Goal: Task Accomplishment & Management: Use online tool/utility

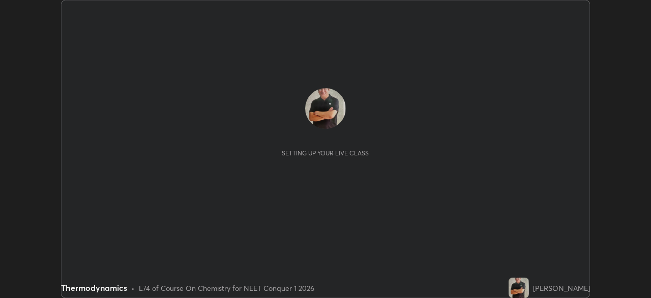
scroll to position [298, 651]
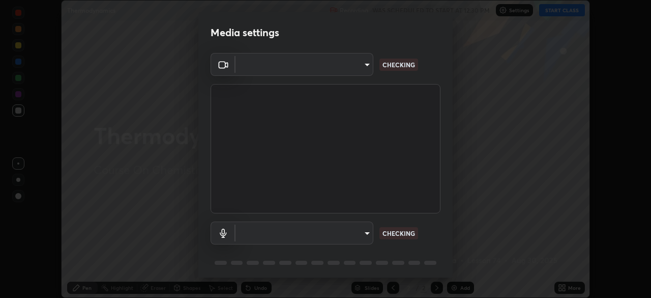
type input "1f3b1a4dbf7f6127e04a7c32b9c59d4571b9df5a52b12507af43ba0352f2305c"
click at [366, 230] on body "Erase all Thermodynamics Recording WAS SCHEDULED TO START AT 12:30 PM Settings …" at bounding box center [325, 149] width 651 height 298
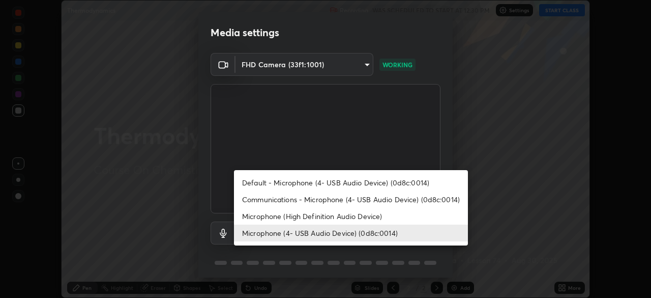
click at [347, 232] on li "Microphone (4- USB Audio Device) (0d8c:0014)" at bounding box center [351, 232] width 234 height 17
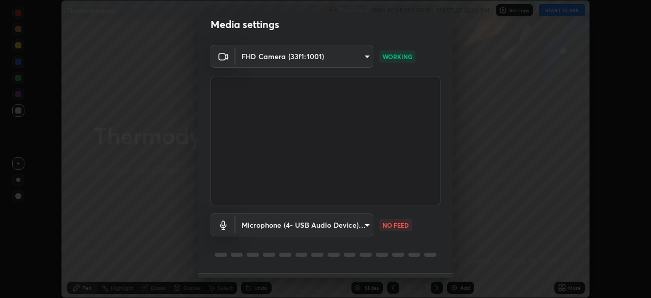
scroll to position [9, 0]
click at [343, 228] on body "Erase all Thermodynamics Recording WAS SCHEDULED TO START AT 12:30 PM Settings …" at bounding box center [325, 149] width 651 height 298
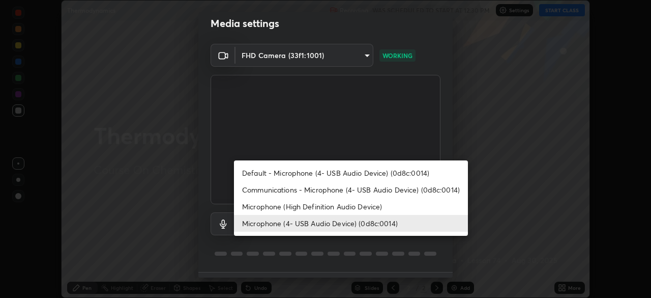
click at [318, 204] on li "Microphone (High Definition Audio Device)" at bounding box center [351, 206] width 234 height 17
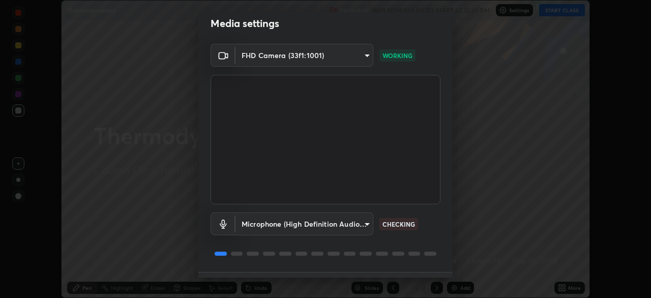
click at [350, 221] on body "Erase all Thermodynamics Recording WAS SCHEDULED TO START AT 12:30 PM Settings …" at bounding box center [325, 149] width 651 height 298
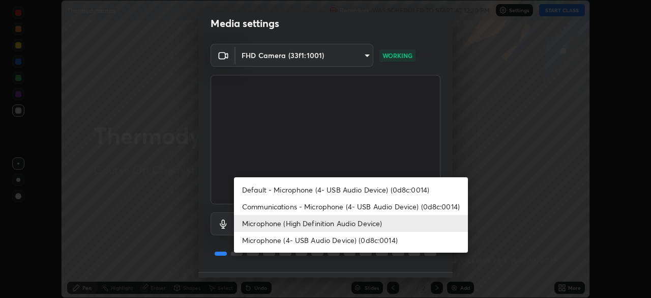
click at [342, 240] on li "Microphone (4- USB Audio Device) (0d8c:0014)" at bounding box center [351, 239] width 234 height 17
type input "e5b627718591eeaf1f58acbce375d66896c0403349ed2b511c0f677bbfff9090"
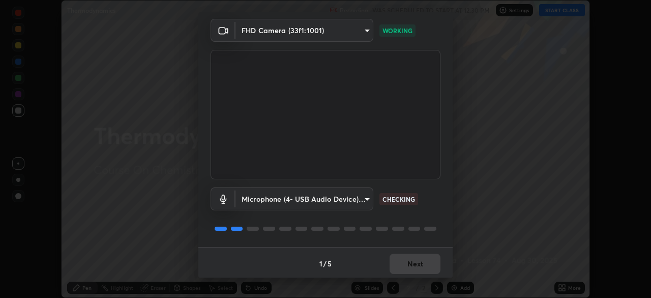
scroll to position [36, 0]
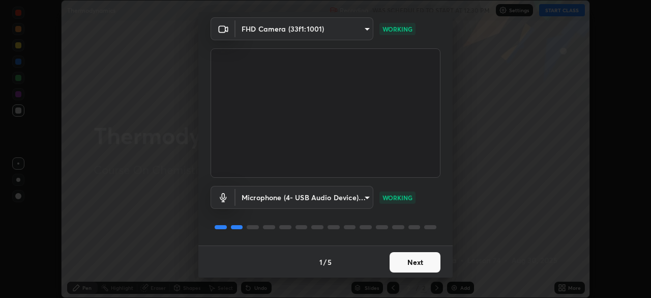
click at [416, 262] on button "Next" at bounding box center [415, 262] width 51 height 20
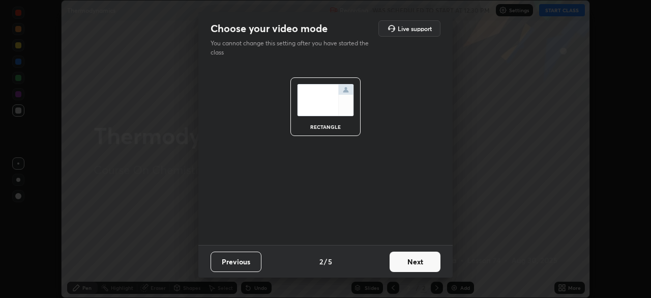
click at [421, 264] on button "Next" at bounding box center [415, 261] width 51 height 20
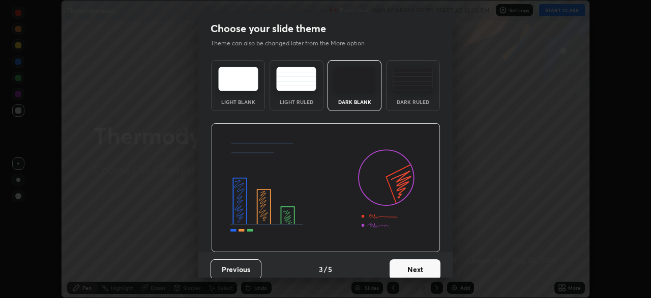
click at [426, 269] on button "Next" at bounding box center [415, 269] width 51 height 20
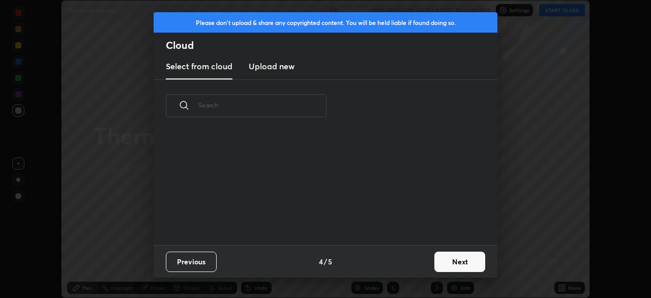
click at [454, 264] on button "Next" at bounding box center [459, 261] width 51 height 20
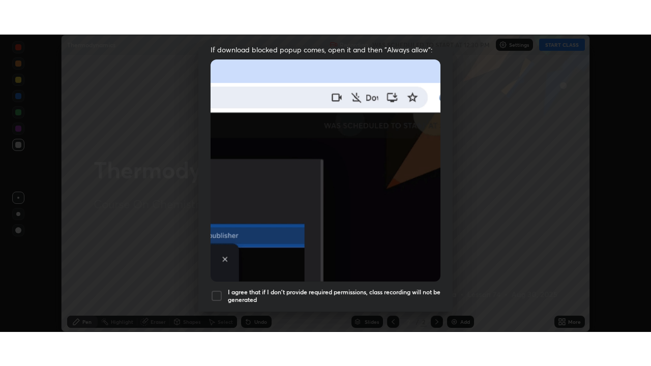
scroll to position [243, 0]
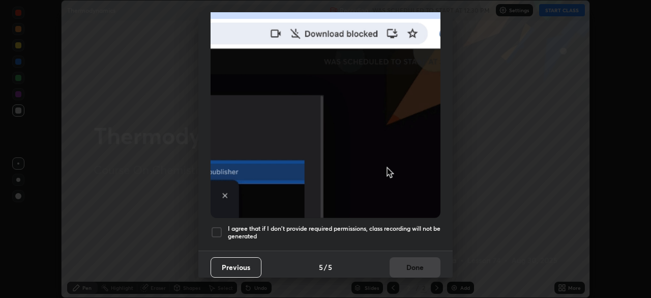
click at [219, 228] on div at bounding box center [217, 232] width 12 height 12
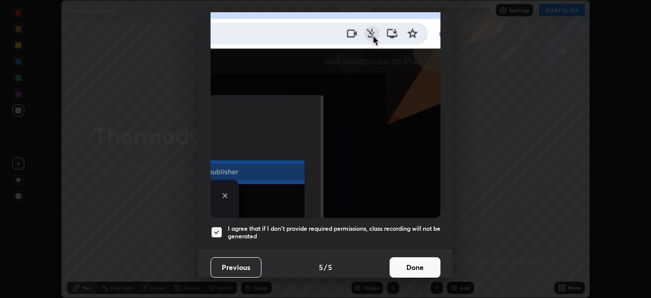
click at [416, 261] on button "Done" at bounding box center [415, 267] width 51 height 20
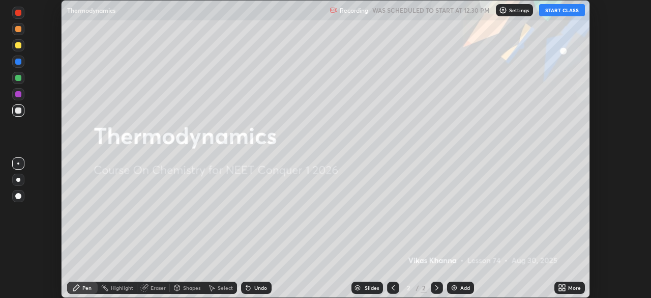
click at [566, 12] on button "START CLASS" at bounding box center [562, 10] width 46 height 12
click at [575, 286] on div "More" at bounding box center [574, 287] width 13 height 5
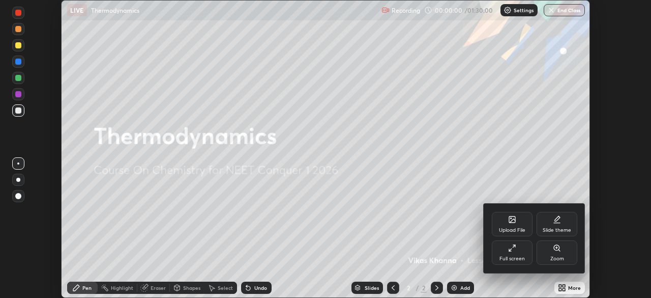
click at [512, 255] on div "Full screen" at bounding box center [512, 252] width 41 height 24
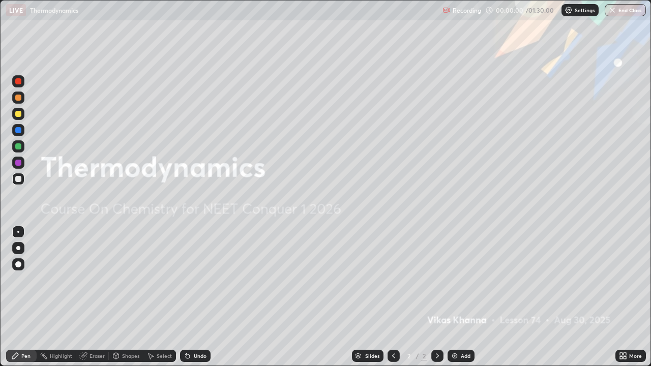
scroll to position [366, 651]
click at [19, 264] on div at bounding box center [18, 264] width 6 height 6
click at [20, 114] on div at bounding box center [18, 114] width 6 height 6
click at [459, 297] on div "Add" at bounding box center [461, 356] width 27 height 12
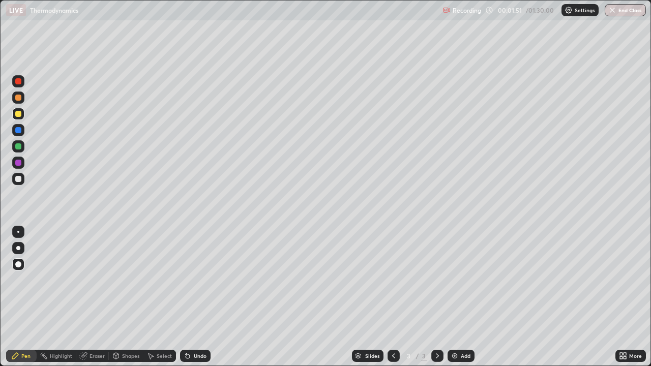
click at [125, 297] on div "Shapes" at bounding box center [126, 356] width 35 height 12
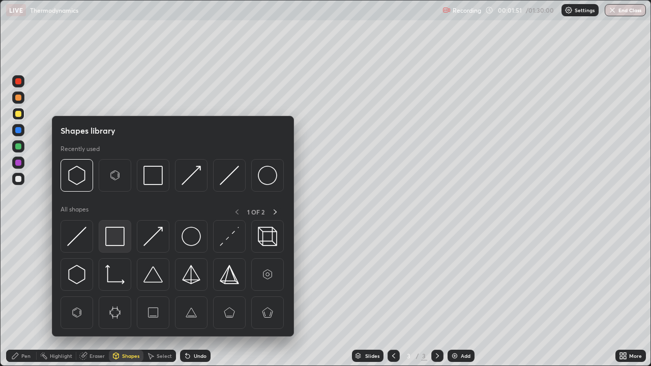
click at [116, 236] on img at bounding box center [114, 236] width 19 height 19
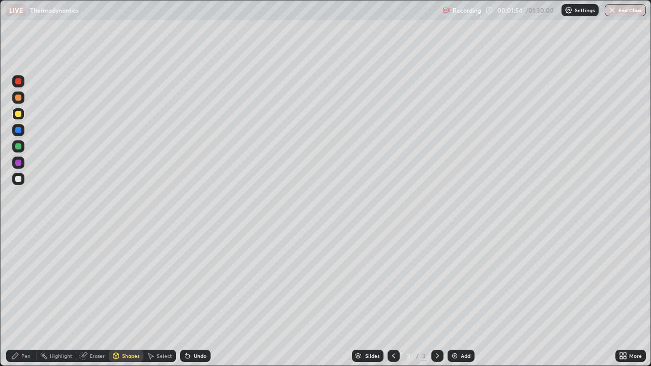
click at [24, 297] on div "Pen" at bounding box center [25, 356] width 9 height 5
click at [21, 130] on div at bounding box center [18, 130] width 12 height 12
click at [130, 297] on div "Shapes" at bounding box center [130, 356] width 17 height 5
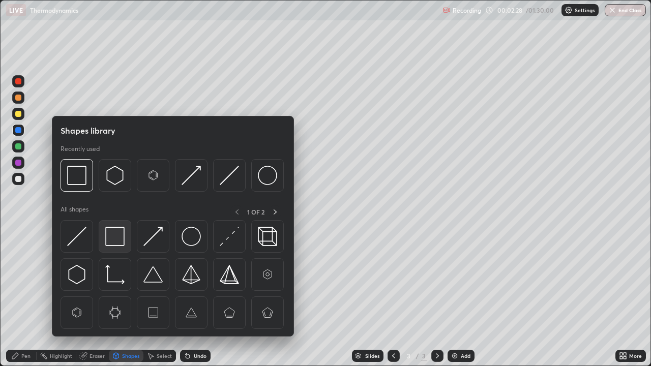
click at [115, 237] on img at bounding box center [114, 236] width 19 height 19
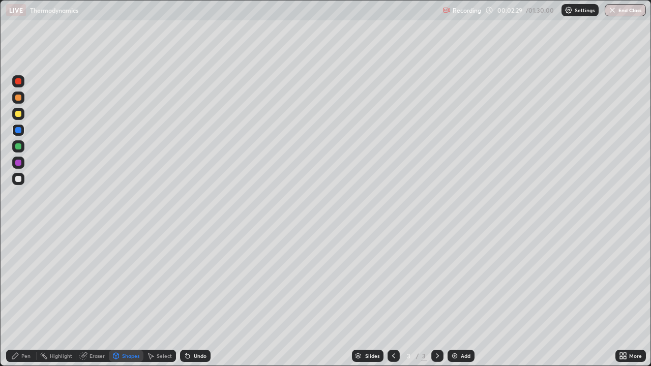
click at [20, 181] on div at bounding box center [18, 179] width 6 height 6
click at [194, 297] on div "Undo" at bounding box center [200, 356] width 13 height 5
click at [33, 297] on div "Pen" at bounding box center [21, 356] width 31 height 12
click at [466, 297] on div "Add" at bounding box center [466, 356] width 10 height 5
click at [24, 297] on div "Pen" at bounding box center [25, 356] width 9 height 5
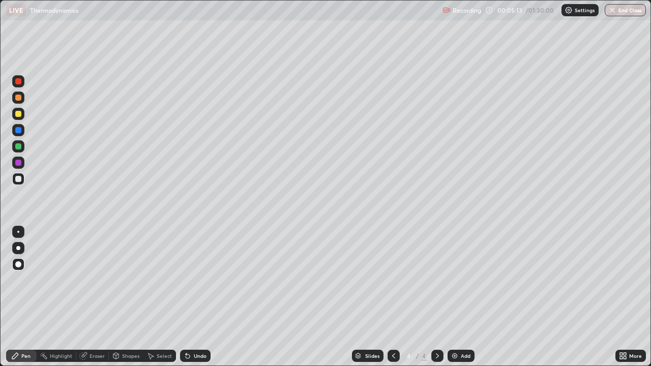
click at [16, 113] on div at bounding box center [18, 114] width 6 height 6
click at [132, 297] on div "Shapes" at bounding box center [130, 356] width 17 height 5
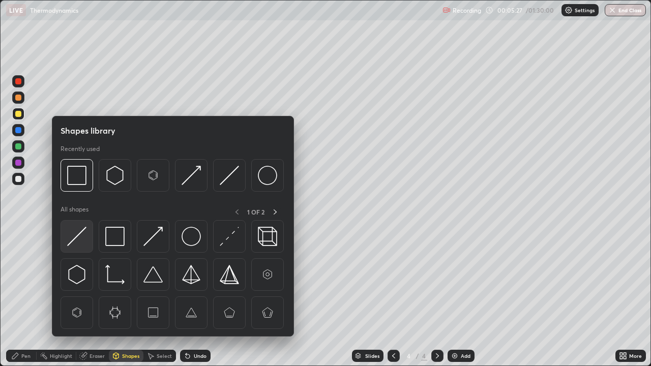
click at [77, 238] on img at bounding box center [76, 236] width 19 height 19
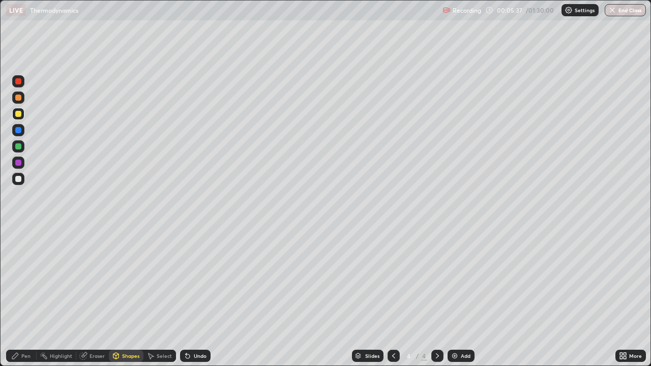
click at [196, 297] on div "Undo" at bounding box center [200, 356] width 13 height 5
click at [24, 297] on div "Pen" at bounding box center [25, 356] width 9 height 5
click at [18, 179] on div at bounding box center [18, 179] width 6 height 6
click at [127, 297] on div "Shapes" at bounding box center [130, 356] width 17 height 5
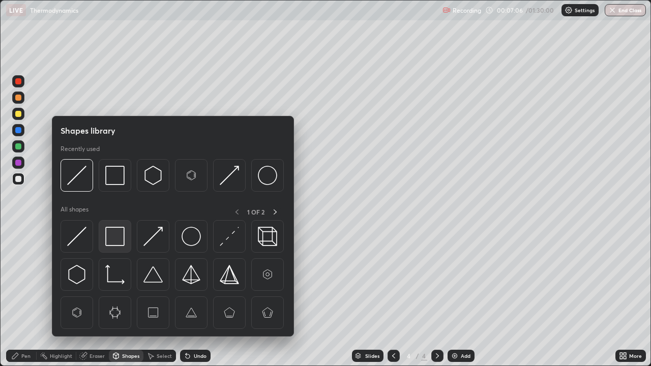
click at [115, 239] on img at bounding box center [114, 236] width 19 height 19
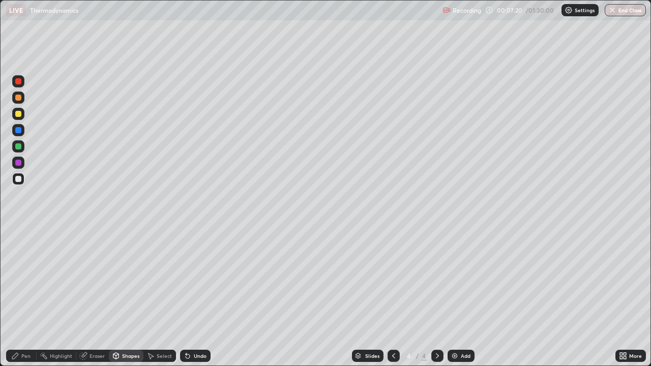
click at [17, 297] on icon at bounding box center [15, 356] width 8 height 8
click at [457, 297] on img at bounding box center [455, 356] width 8 height 8
click at [19, 163] on div at bounding box center [18, 163] width 6 height 6
click at [132, 297] on div "Shapes" at bounding box center [130, 356] width 17 height 5
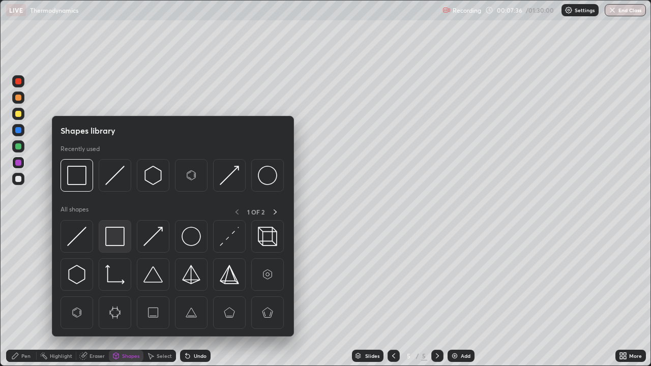
click at [118, 238] on img at bounding box center [114, 236] width 19 height 19
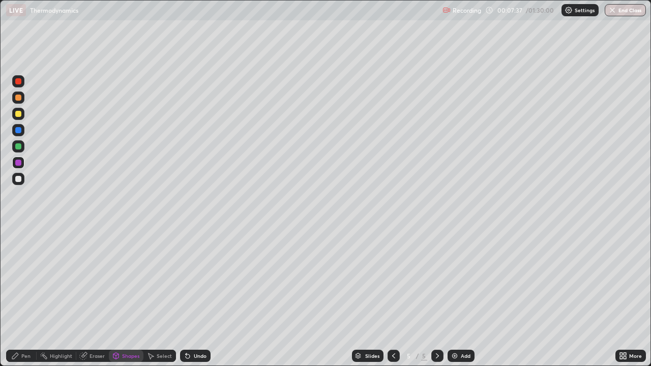
click at [19, 164] on div at bounding box center [18, 163] width 6 height 6
click at [127, 297] on div "Shapes" at bounding box center [130, 356] width 17 height 5
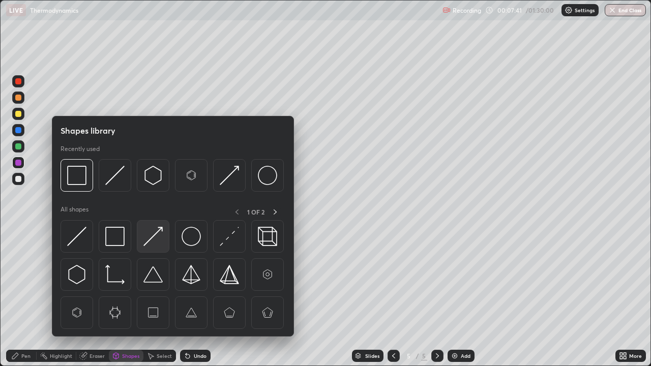
click at [155, 240] on img at bounding box center [152, 236] width 19 height 19
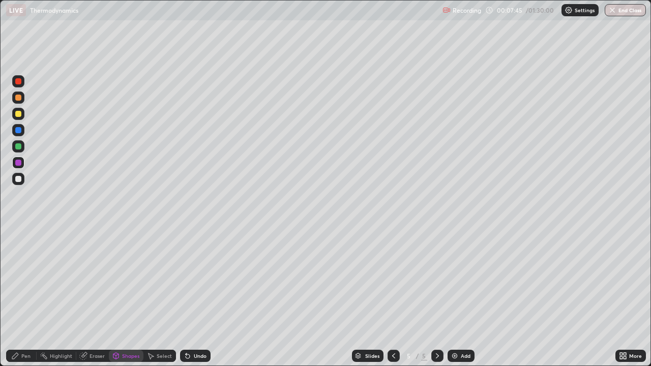
click at [27, 297] on div "Pen" at bounding box center [25, 356] width 9 height 5
click at [18, 114] on div at bounding box center [18, 114] width 6 height 6
click at [393, 297] on icon at bounding box center [394, 356] width 8 height 8
click at [436, 297] on icon at bounding box center [437, 356] width 8 height 8
click at [466, 297] on div "Add" at bounding box center [466, 356] width 10 height 5
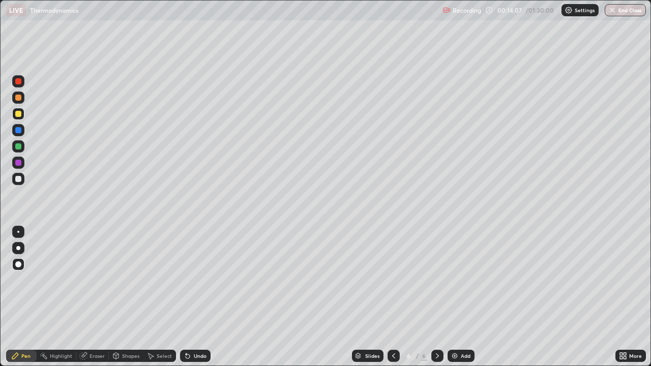
click at [129, 297] on div "Shapes" at bounding box center [130, 356] width 17 height 5
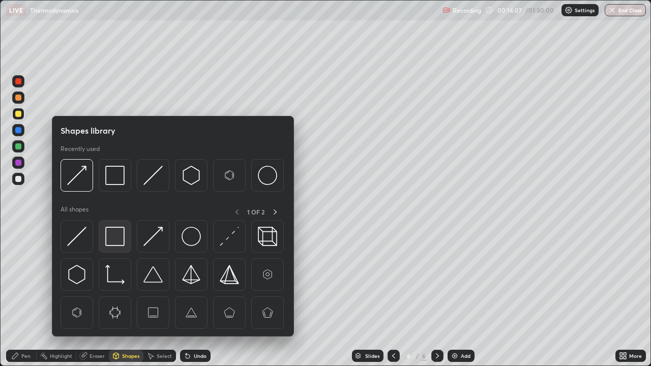
click at [118, 240] on img at bounding box center [114, 236] width 19 height 19
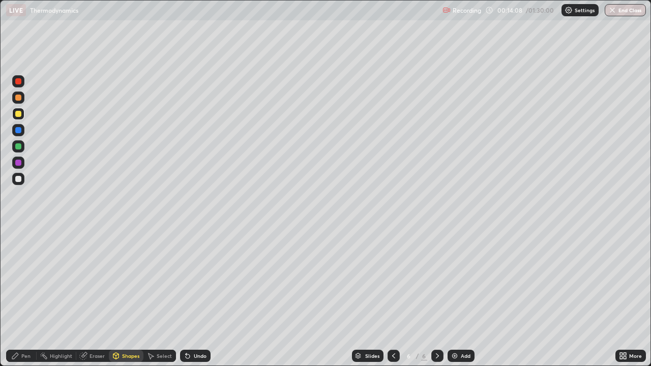
click at [21, 180] on div at bounding box center [18, 179] width 6 height 6
click at [202, 297] on div "Undo" at bounding box center [200, 356] width 13 height 5
click at [25, 297] on div "Pen" at bounding box center [25, 356] width 9 height 5
click at [18, 164] on div at bounding box center [18, 163] width 6 height 6
click at [128, 297] on div "Shapes" at bounding box center [126, 356] width 35 height 12
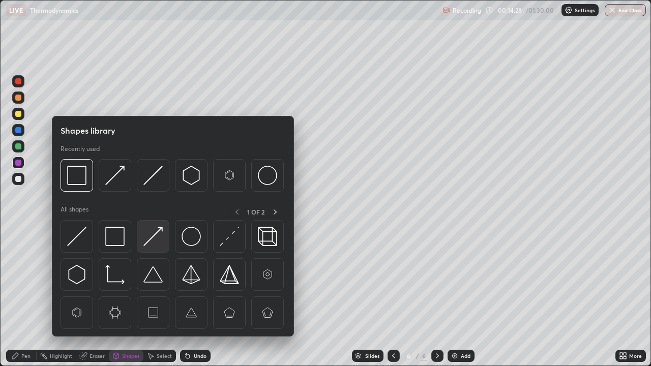
click at [155, 239] on img at bounding box center [152, 236] width 19 height 19
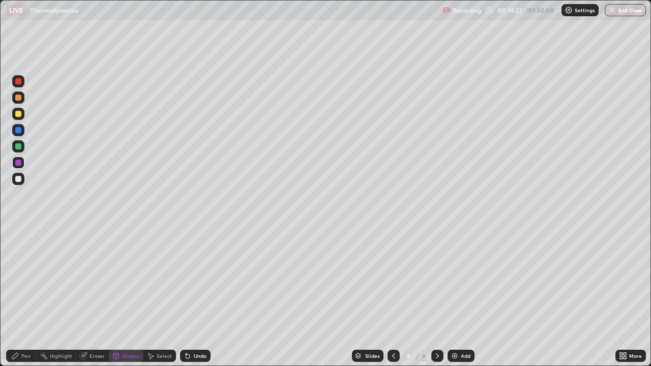
click at [126, 297] on div "Shapes" at bounding box center [130, 356] width 17 height 5
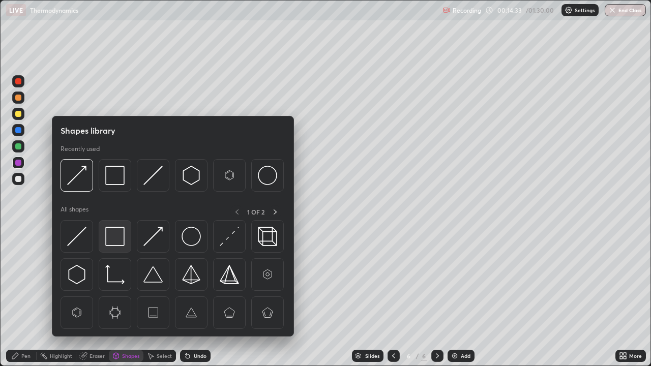
click at [121, 237] on img at bounding box center [114, 236] width 19 height 19
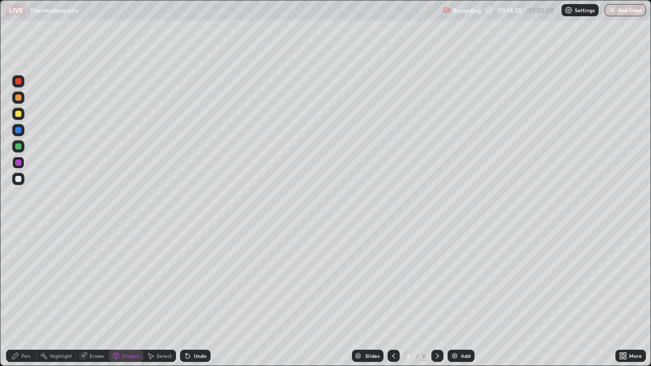
click at [28, 297] on div "Pen" at bounding box center [25, 356] width 9 height 5
click at [19, 116] on div at bounding box center [18, 114] width 6 height 6
click at [393, 297] on icon at bounding box center [394, 356] width 8 height 8
click at [392, 297] on icon at bounding box center [394, 356] width 8 height 8
click at [394, 297] on icon at bounding box center [394, 356] width 8 height 8
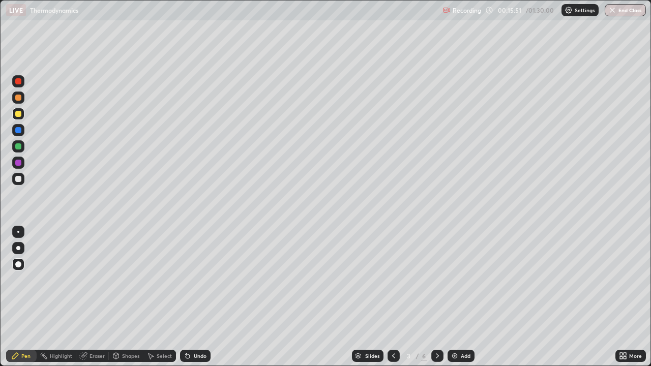
click at [442, 297] on div at bounding box center [437, 356] width 12 height 12
click at [441, 297] on div at bounding box center [437, 356] width 12 height 12
click at [436, 297] on icon at bounding box center [437, 356] width 8 height 8
click at [393, 297] on icon at bounding box center [394, 356] width 8 height 8
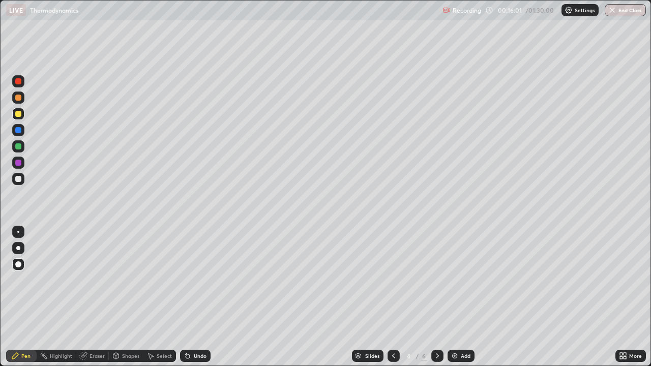
click at [393, 297] on icon at bounding box center [394, 356] width 8 height 8
click at [439, 297] on div at bounding box center [437, 356] width 12 height 12
click at [436, 297] on icon at bounding box center [437, 356] width 8 height 8
click at [439, 297] on icon at bounding box center [437, 356] width 8 height 8
click at [465, 297] on div "Add" at bounding box center [466, 356] width 10 height 5
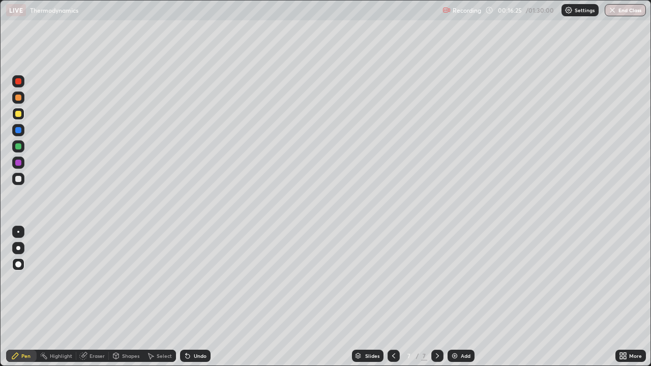
click at [129, 297] on div "Shapes" at bounding box center [130, 356] width 17 height 5
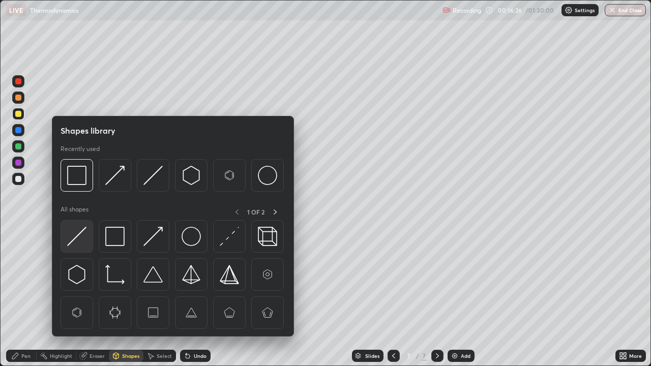
click at [77, 240] on img at bounding box center [76, 236] width 19 height 19
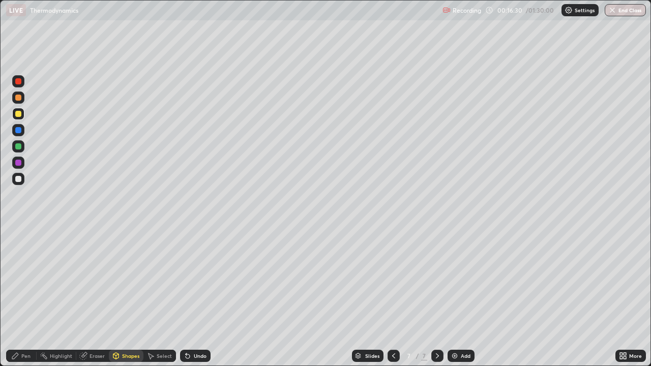
click at [22, 297] on div "Pen" at bounding box center [25, 356] width 9 height 5
click at [128, 297] on div "Shapes" at bounding box center [130, 356] width 17 height 5
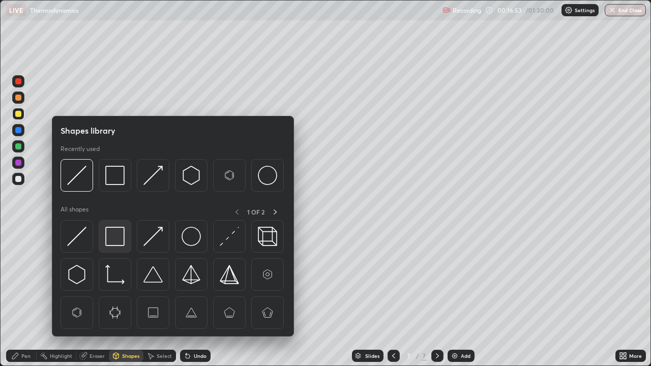
click at [119, 236] on img at bounding box center [114, 236] width 19 height 19
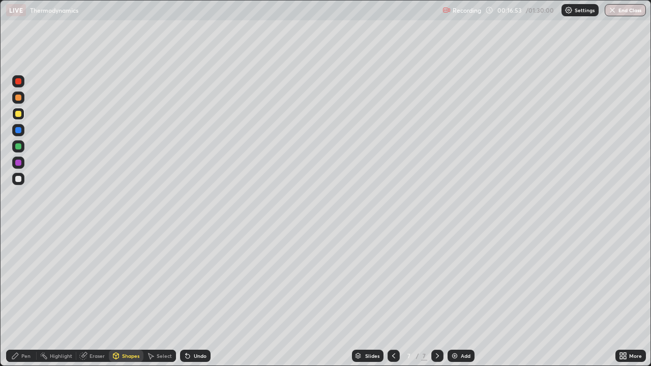
click at [20, 178] on div at bounding box center [18, 179] width 6 height 6
click at [28, 297] on div "Pen" at bounding box center [25, 356] width 9 height 5
click at [393, 297] on icon at bounding box center [394, 356] width 8 height 8
click at [394, 297] on icon at bounding box center [394, 356] width 8 height 8
click at [392, 297] on div at bounding box center [394, 356] width 12 height 12
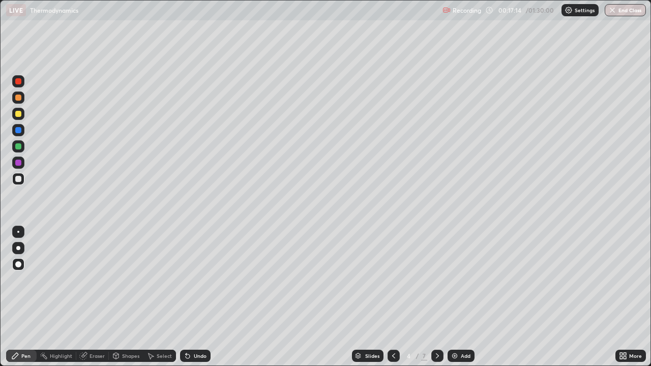
click at [393, 297] on icon at bounding box center [394, 356] width 8 height 8
click at [436, 297] on icon at bounding box center [437, 356] width 8 height 8
click at [439, 297] on icon at bounding box center [437, 356] width 8 height 8
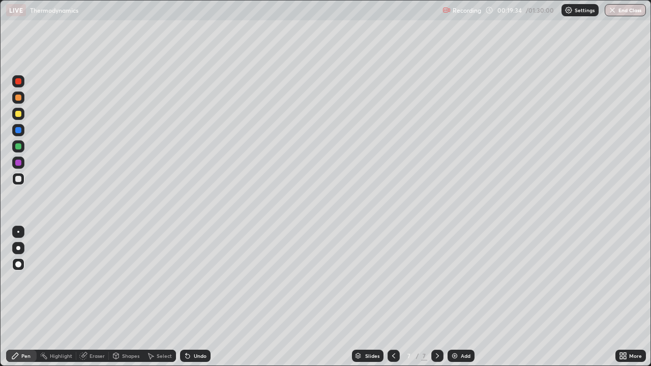
click at [461, 297] on div "Add" at bounding box center [466, 356] width 10 height 5
click at [129, 297] on div "Shapes" at bounding box center [130, 356] width 17 height 5
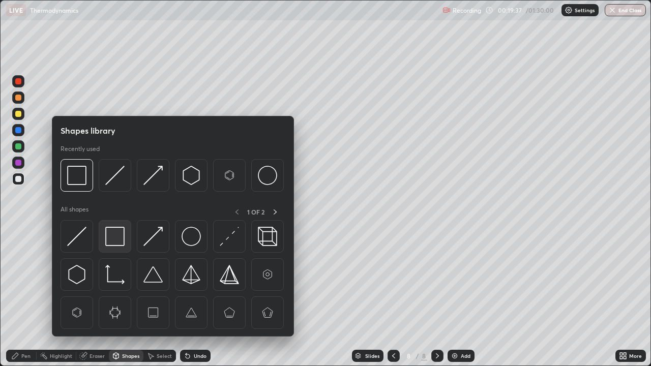
click at [117, 238] on img at bounding box center [114, 236] width 19 height 19
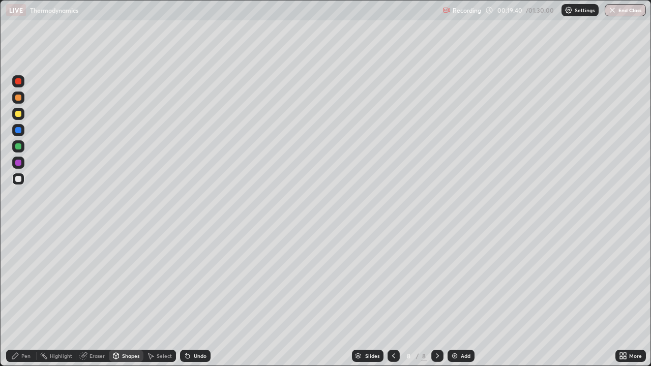
click at [20, 297] on div "Pen" at bounding box center [21, 356] width 31 height 12
click at [15, 129] on div at bounding box center [18, 130] width 6 height 6
click at [194, 297] on div "Undo" at bounding box center [200, 356] width 13 height 5
click at [127, 297] on div "Shapes" at bounding box center [126, 356] width 35 height 12
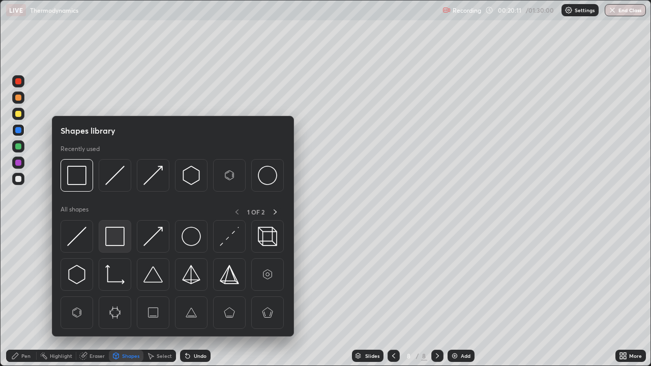
click at [114, 242] on img at bounding box center [114, 236] width 19 height 19
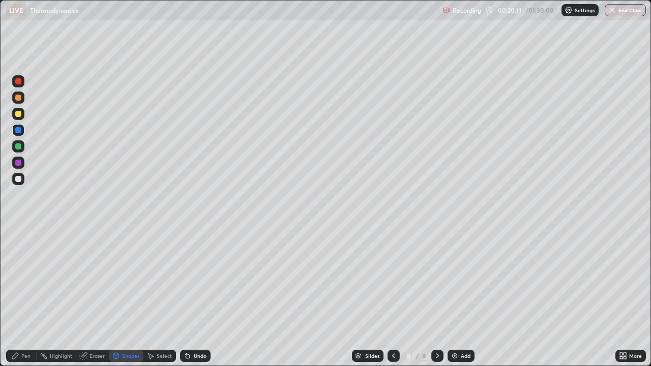
click at [18, 179] on div at bounding box center [18, 179] width 6 height 6
click at [27, 297] on div "Pen" at bounding box center [25, 356] width 9 height 5
click at [20, 164] on div at bounding box center [18, 163] width 6 height 6
click at [129, 297] on div "Shapes" at bounding box center [130, 356] width 17 height 5
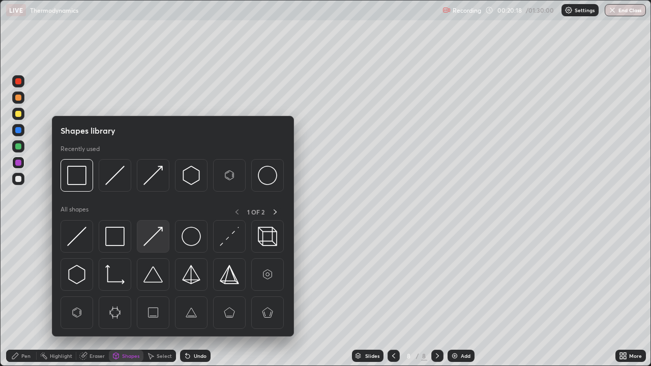
click at [157, 237] on img at bounding box center [152, 236] width 19 height 19
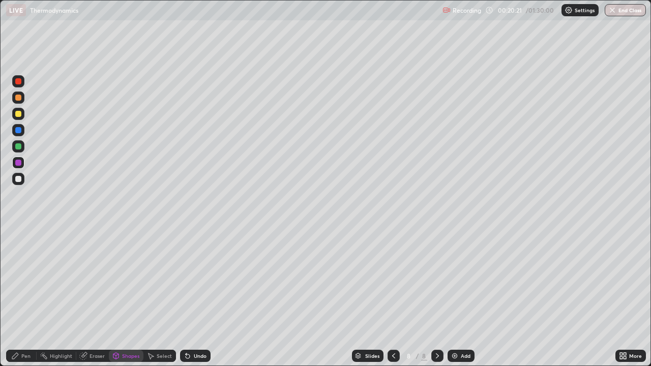
click at [26, 297] on div "Pen" at bounding box center [25, 356] width 9 height 5
click at [127, 297] on div "Shapes" at bounding box center [130, 356] width 17 height 5
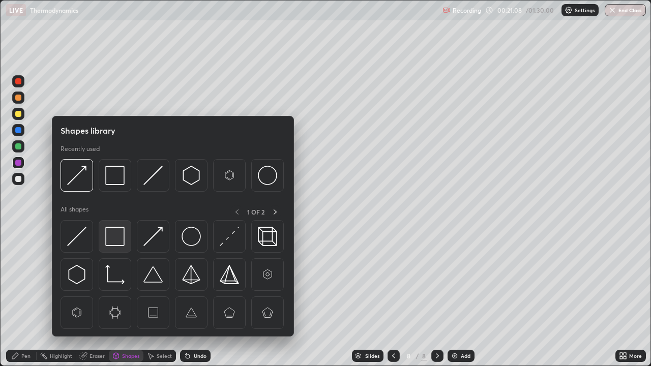
click at [119, 232] on img at bounding box center [114, 236] width 19 height 19
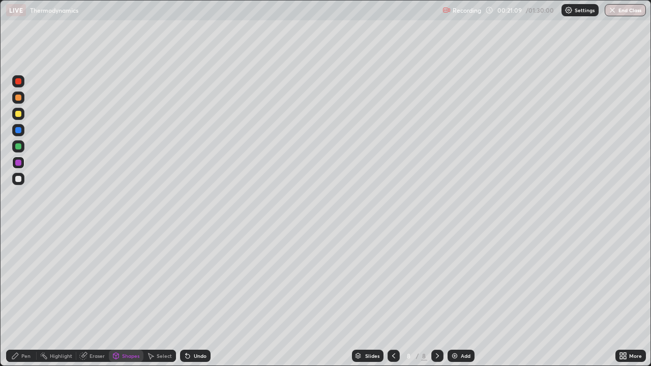
click at [18, 178] on div at bounding box center [18, 179] width 6 height 6
click at [194, 297] on div "Undo" at bounding box center [200, 356] width 13 height 5
click at [20, 147] on div at bounding box center [18, 146] width 6 height 6
click at [23, 297] on div "Pen" at bounding box center [25, 356] width 9 height 5
click at [468, 297] on div "Add" at bounding box center [466, 356] width 10 height 5
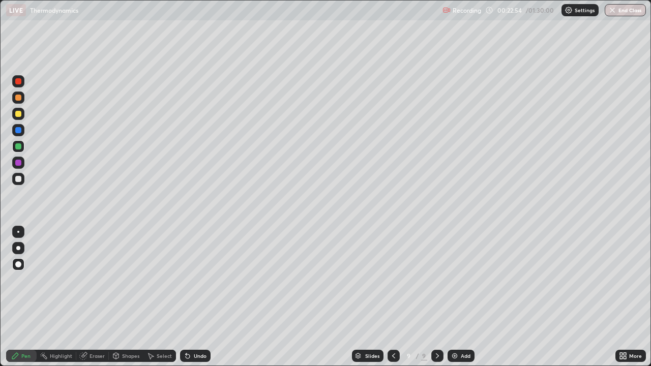
click at [393, 297] on icon at bounding box center [394, 356] width 8 height 8
click at [435, 297] on icon at bounding box center [437, 356] width 8 height 8
click at [129, 297] on div "Shapes" at bounding box center [130, 356] width 17 height 5
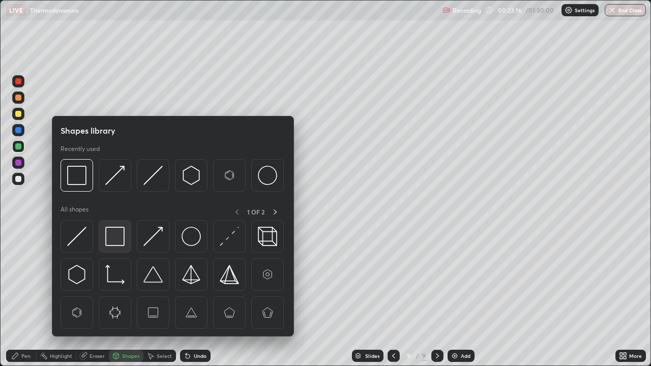
click at [117, 238] on img at bounding box center [114, 236] width 19 height 19
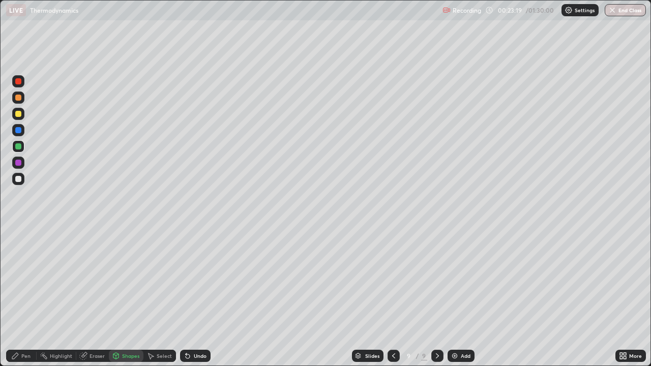
click at [18, 297] on icon at bounding box center [15, 356] width 8 height 8
click at [19, 131] on div at bounding box center [18, 130] width 6 height 6
click at [130, 297] on div "Shapes" at bounding box center [130, 356] width 17 height 5
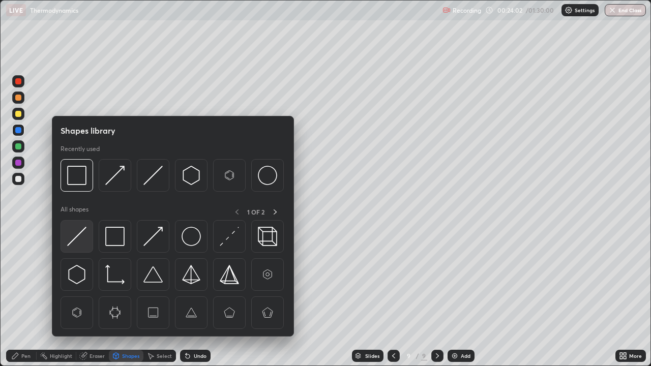
click at [84, 242] on img at bounding box center [76, 236] width 19 height 19
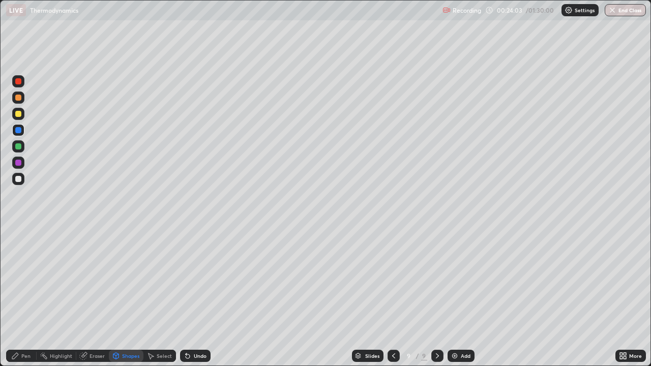
click at [18, 179] on div at bounding box center [18, 179] width 6 height 6
click at [21, 297] on div "Pen" at bounding box center [25, 356] width 9 height 5
click at [19, 161] on div at bounding box center [18, 163] width 6 height 6
click at [125, 297] on div "Shapes" at bounding box center [130, 356] width 17 height 5
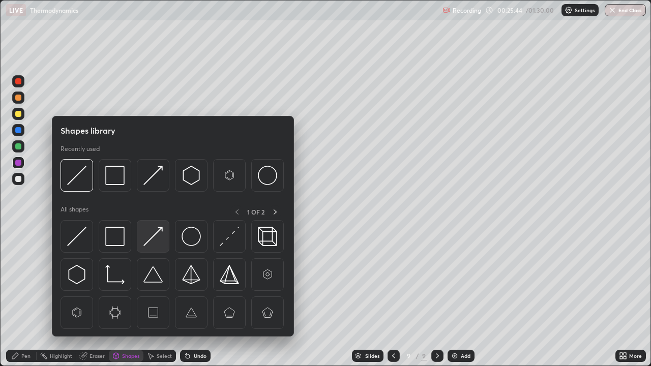
click at [150, 244] on img at bounding box center [152, 236] width 19 height 19
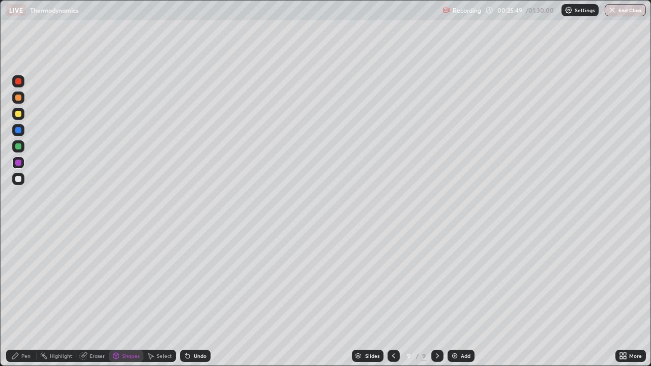
click at [25, 297] on div "Pen" at bounding box center [25, 356] width 9 height 5
click at [129, 297] on div "Shapes" at bounding box center [130, 356] width 17 height 5
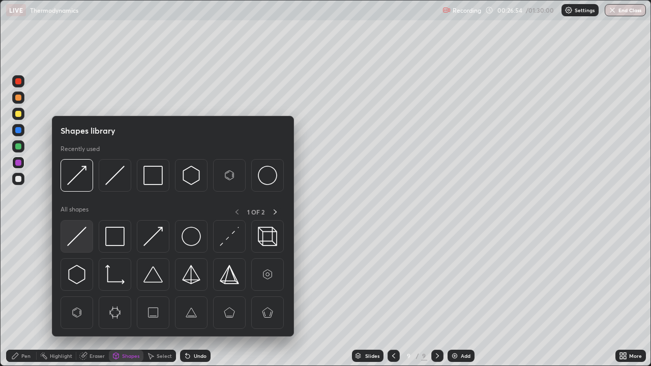
click at [90, 237] on div at bounding box center [77, 236] width 33 height 33
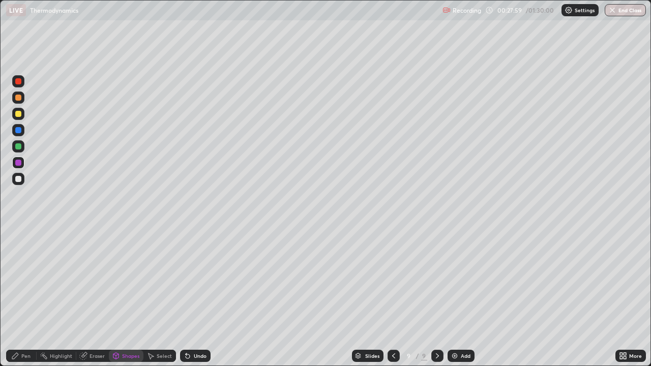
click at [455, 297] on img at bounding box center [455, 356] width 8 height 8
click at [24, 297] on div "Pen" at bounding box center [21, 356] width 31 height 12
click at [136, 297] on div "Shapes" at bounding box center [130, 356] width 17 height 5
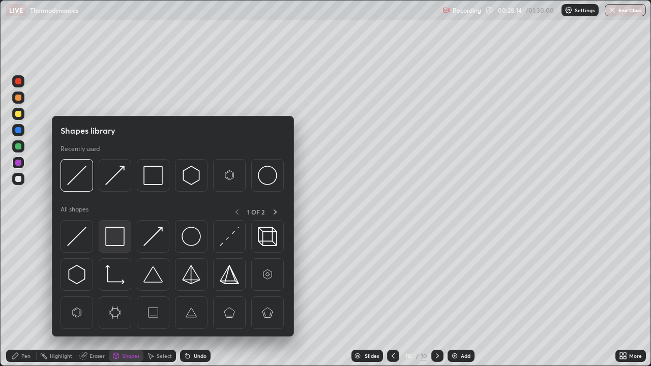
click at [115, 240] on img at bounding box center [114, 236] width 19 height 19
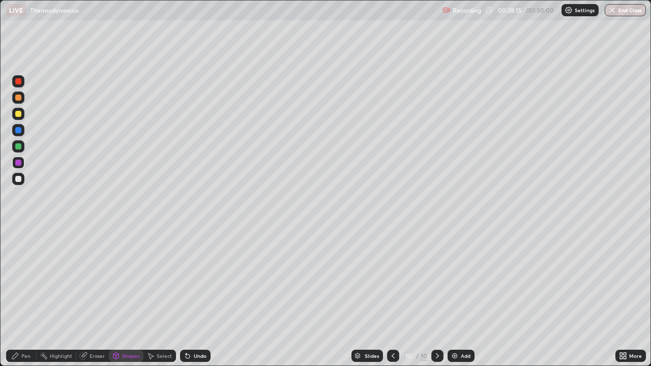
click at [19, 179] on div at bounding box center [18, 179] width 6 height 6
click at [24, 297] on div "Pen" at bounding box center [21, 356] width 31 height 12
click at [127, 297] on div "Shapes" at bounding box center [130, 356] width 17 height 5
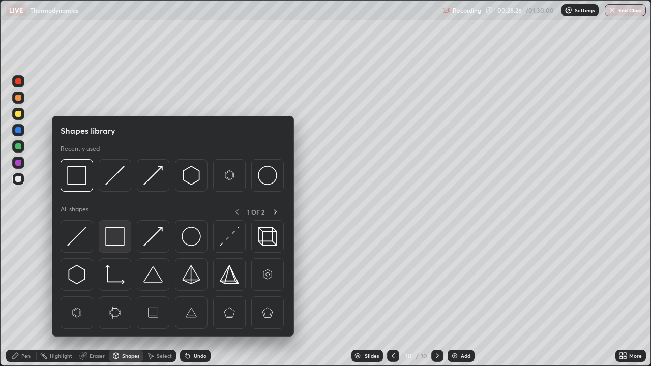
click at [120, 239] on img at bounding box center [114, 236] width 19 height 19
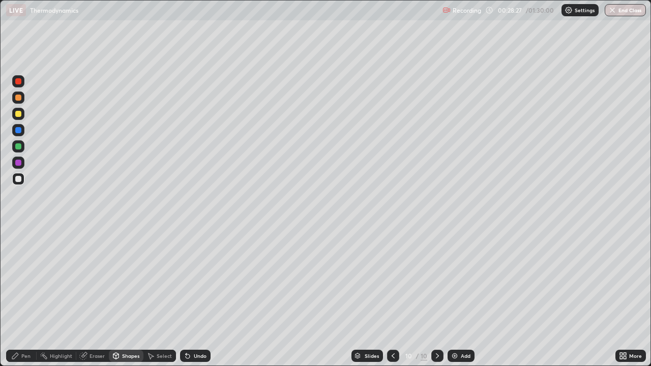
click at [21, 162] on div at bounding box center [18, 163] width 6 height 6
click at [24, 297] on div "Pen" at bounding box center [25, 356] width 9 height 5
click at [201, 297] on div "Undo" at bounding box center [200, 356] width 13 height 5
click at [198, 297] on div "Undo" at bounding box center [200, 356] width 13 height 5
click at [201, 297] on div "Undo" at bounding box center [200, 356] width 13 height 5
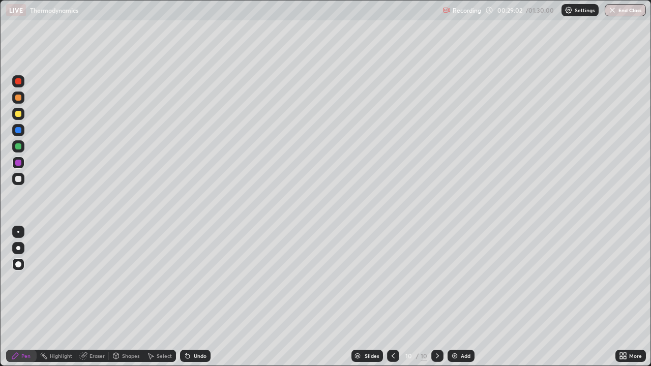
click at [94, 297] on div "Eraser" at bounding box center [97, 356] width 15 height 5
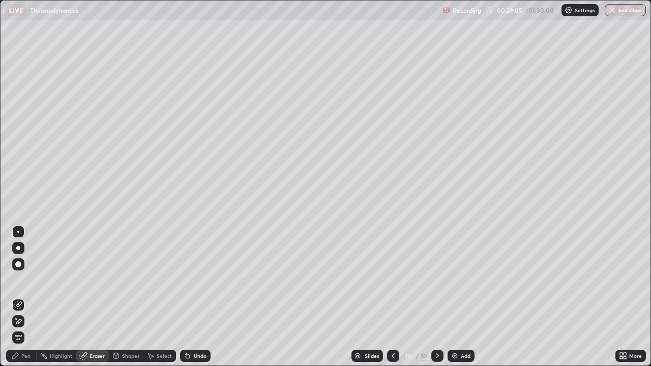
click at [24, 297] on div "Pen" at bounding box center [25, 356] width 9 height 5
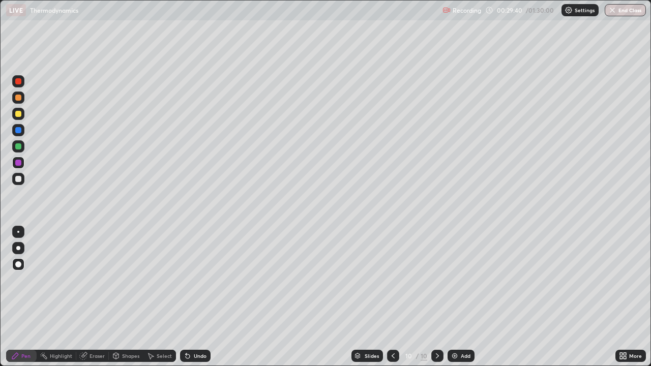
click at [201, 297] on div "Undo" at bounding box center [195, 356] width 31 height 12
click at [198, 297] on div "Undo" at bounding box center [200, 356] width 13 height 5
click at [469, 297] on div "Add" at bounding box center [466, 356] width 10 height 5
click at [20, 129] on div at bounding box center [18, 130] width 6 height 6
click at [128, 297] on div "Shapes" at bounding box center [130, 356] width 17 height 5
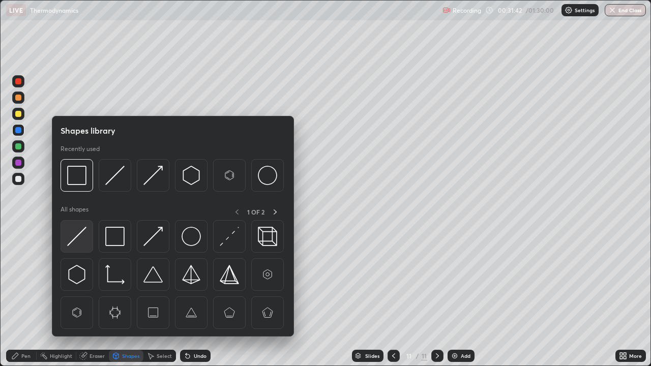
click at [80, 240] on img at bounding box center [76, 236] width 19 height 19
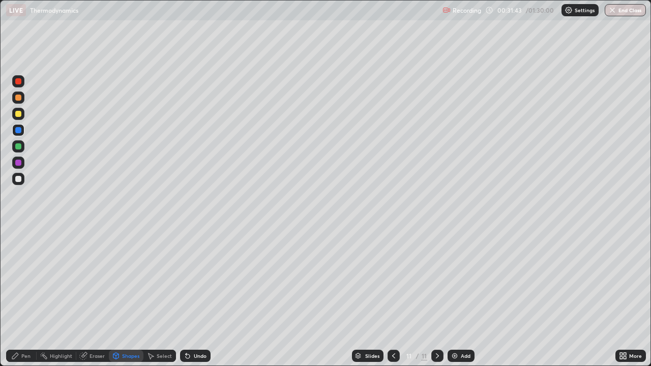
click at [22, 180] on div at bounding box center [18, 179] width 12 height 12
click at [20, 113] on div at bounding box center [18, 114] width 6 height 6
click at [132, 297] on div "Shapes" at bounding box center [130, 356] width 17 height 5
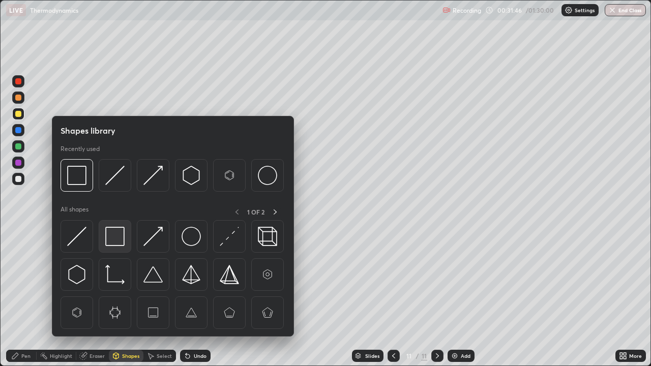
click at [116, 237] on img at bounding box center [114, 236] width 19 height 19
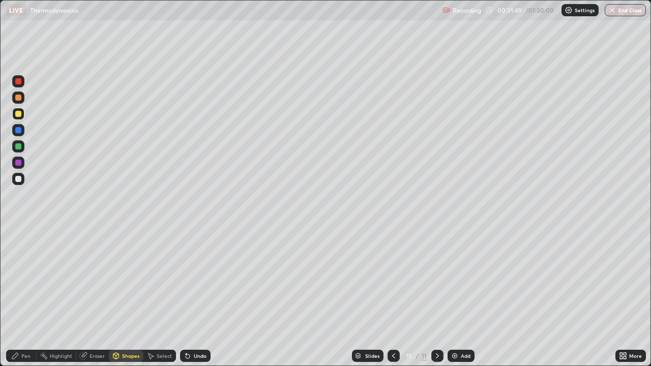
click at [23, 297] on div "Pen" at bounding box center [25, 356] width 9 height 5
click at [393, 297] on icon at bounding box center [393, 356] width 3 height 5
click at [439, 297] on icon at bounding box center [437, 356] width 8 height 8
click at [131, 297] on div "Shapes" at bounding box center [130, 356] width 17 height 5
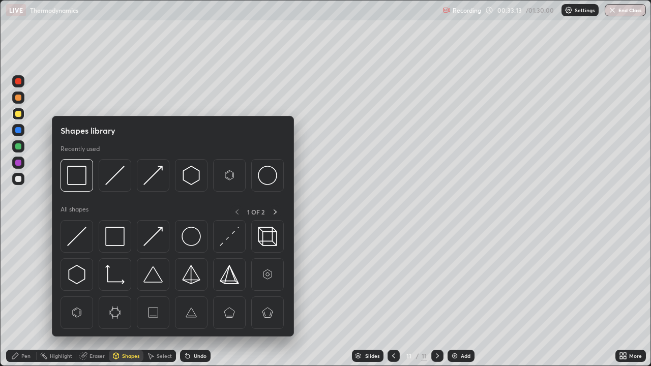
click at [157, 234] on img at bounding box center [152, 236] width 19 height 19
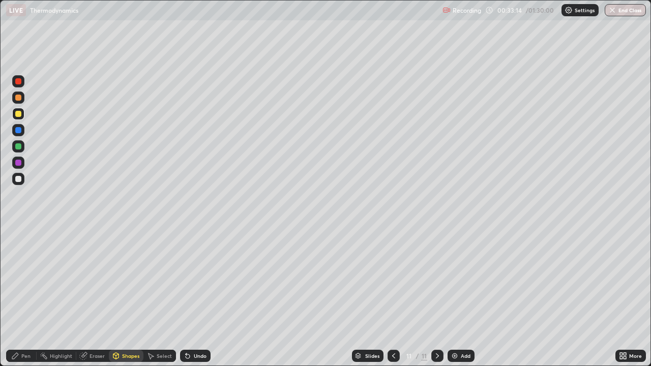
click at [18, 130] on div at bounding box center [18, 130] width 6 height 6
click at [22, 297] on div "Pen" at bounding box center [25, 356] width 9 height 5
click at [471, 297] on div "Add" at bounding box center [461, 356] width 27 height 12
click at [135, 297] on div "Shapes" at bounding box center [130, 356] width 17 height 5
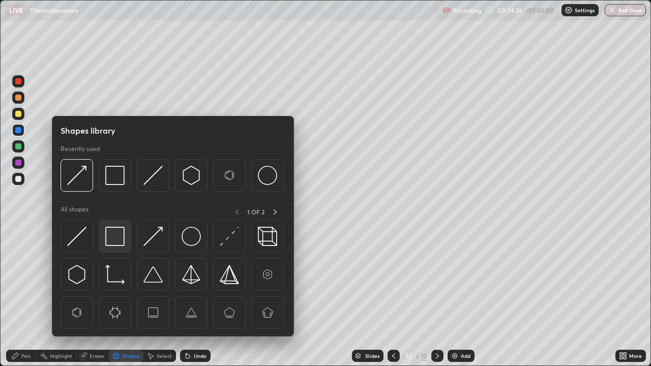
click at [119, 235] on img at bounding box center [114, 236] width 19 height 19
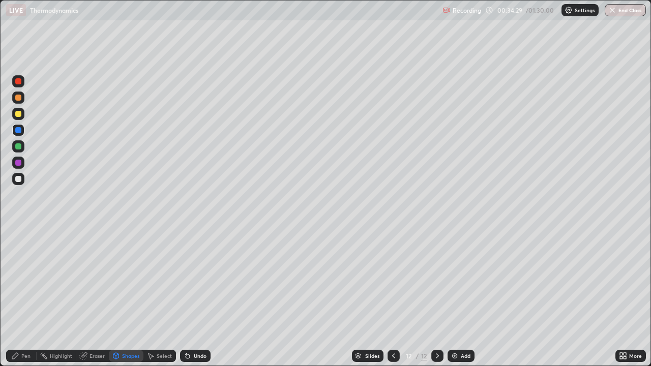
click at [22, 297] on div "Pen" at bounding box center [25, 356] width 9 height 5
click at [17, 112] on div at bounding box center [18, 114] width 6 height 6
click at [130, 297] on div "Shapes" at bounding box center [130, 356] width 17 height 5
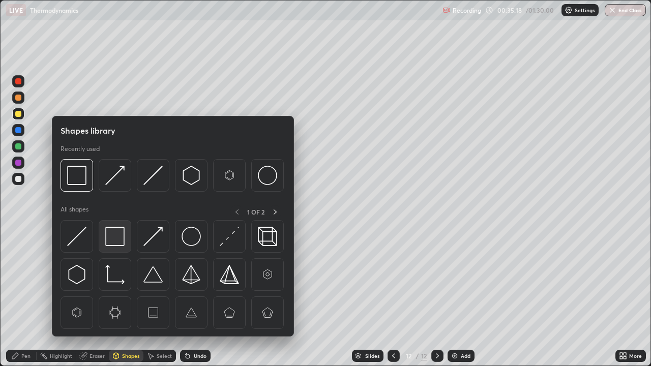
click at [116, 235] on img at bounding box center [114, 236] width 19 height 19
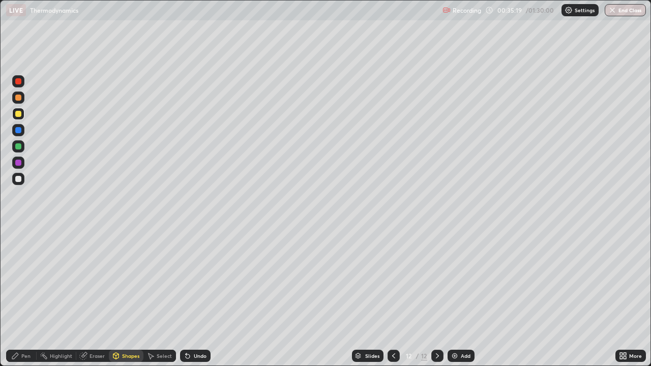
click at [23, 180] on div at bounding box center [18, 179] width 12 height 12
click at [196, 297] on div "Undo" at bounding box center [200, 356] width 13 height 5
click at [21, 297] on div "Pen" at bounding box center [25, 356] width 9 height 5
click at [19, 163] on div at bounding box center [18, 163] width 6 height 6
click at [195, 297] on div "Undo" at bounding box center [200, 356] width 13 height 5
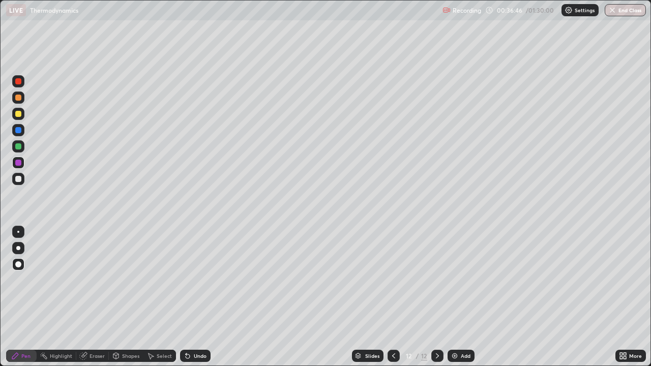
click at [465, 297] on div "Add" at bounding box center [466, 356] width 10 height 5
click at [127, 297] on div "Shapes" at bounding box center [126, 356] width 35 height 12
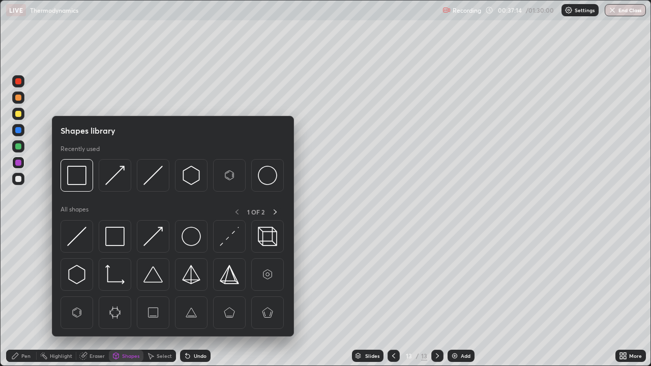
click at [115, 241] on img at bounding box center [114, 236] width 19 height 19
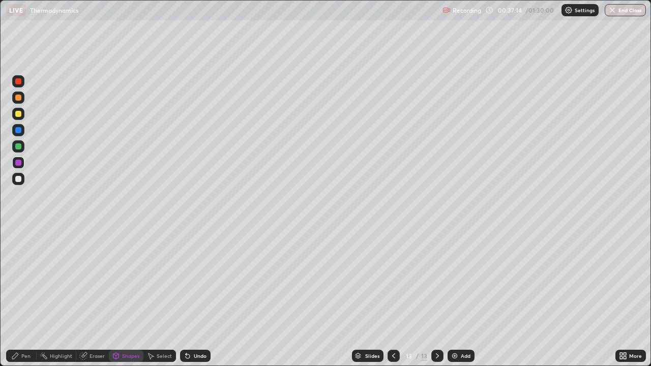
click at [18, 179] on div at bounding box center [18, 179] width 6 height 6
click at [27, 297] on div "Pen" at bounding box center [25, 356] width 9 height 5
click at [21, 149] on div at bounding box center [18, 146] width 6 height 6
click at [129, 297] on div "Shapes" at bounding box center [130, 356] width 17 height 5
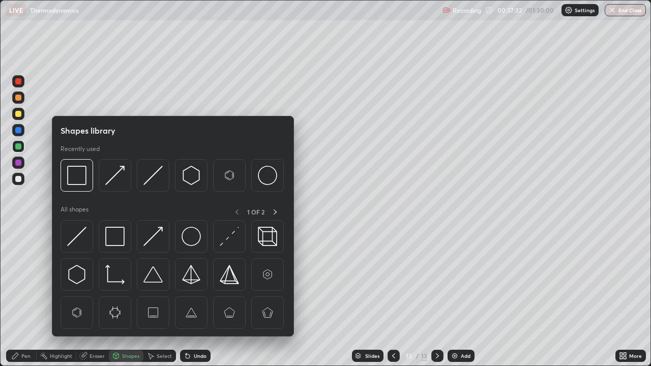
click at [117, 238] on img at bounding box center [114, 236] width 19 height 19
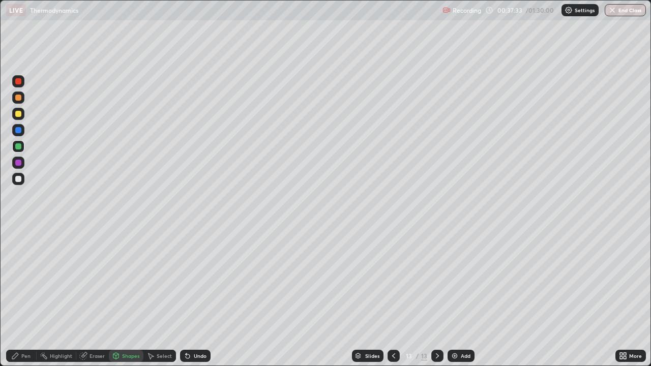
click at [18, 181] on div at bounding box center [18, 179] width 6 height 6
click at [22, 297] on div "Pen" at bounding box center [25, 356] width 9 height 5
click at [393, 297] on icon at bounding box center [394, 356] width 8 height 8
click at [440, 297] on icon at bounding box center [437, 356] width 8 height 8
click at [465, 297] on div "Add" at bounding box center [466, 356] width 10 height 5
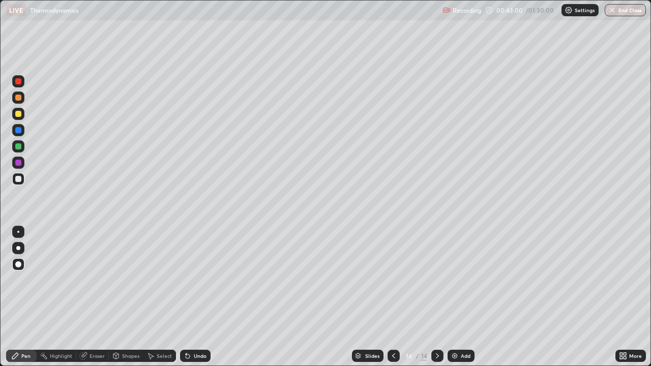
click at [198, 297] on div "Undo" at bounding box center [200, 356] width 13 height 5
click at [20, 162] on div at bounding box center [18, 163] width 6 height 6
click at [461, 297] on div "Add" at bounding box center [466, 356] width 10 height 5
click at [18, 116] on div at bounding box center [18, 114] width 6 height 6
click at [393, 297] on icon at bounding box center [394, 356] width 8 height 8
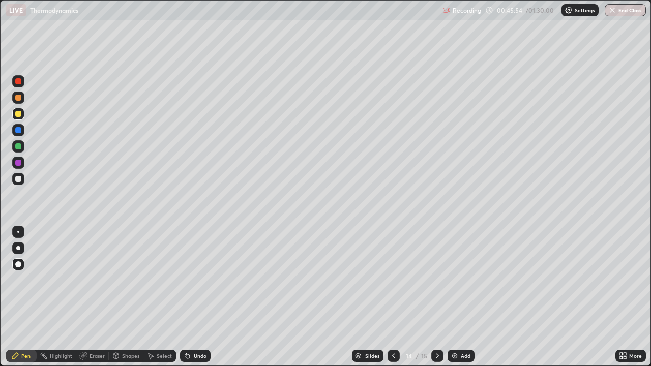
click at [437, 297] on icon at bounding box center [437, 356] width 3 height 5
click at [466, 297] on div "Add" at bounding box center [466, 356] width 10 height 5
click at [194, 297] on div "Undo" at bounding box center [195, 356] width 31 height 12
click at [197, 297] on div "Undo" at bounding box center [200, 356] width 13 height 5
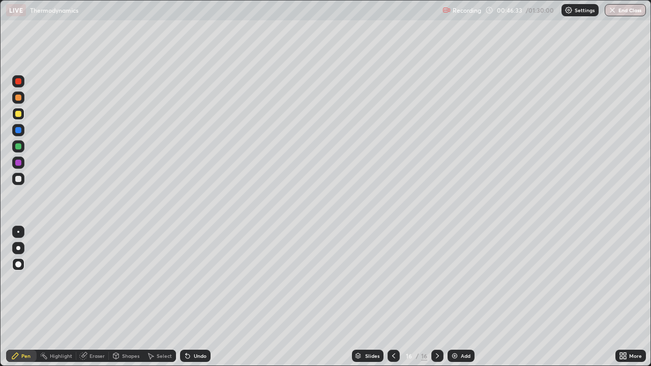
click at [201, 297] on div "Undo" at bounding box center [200, 356] width 13 height 5
click at [200, 297] on div "Undo" at bounding box center [200, 356] width 13 height 5
click at [199, 297] on div "Undo" at bounding box center [200, 356] width 13 height 5
click at [198, 297] on div "Undo" at bounding box center [200, 356] width 13 height 5
click at [197, 297] on div "Undo" at bounding box center [195, 356] width 31 height 12
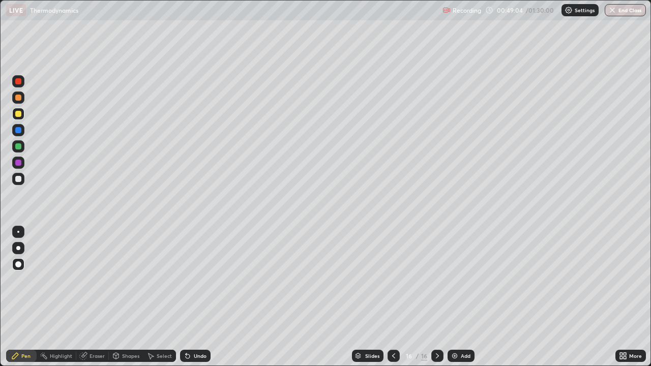
click at [461, 297] on div "Add" at bounding box center [466, 356] width 10 height 5
click at [23, 297] on div "Pen" at bounding box center [25, 356] width 9 height 5
click at [392, 297] on icon at bounding box center [394, 356] width 8 height 8
click at [20, 163] on div at bounding box center [18, 163] width 6 height 6
click at [191, 297] on div "Undo" at bounding box center [195, 356] width 31 height 12
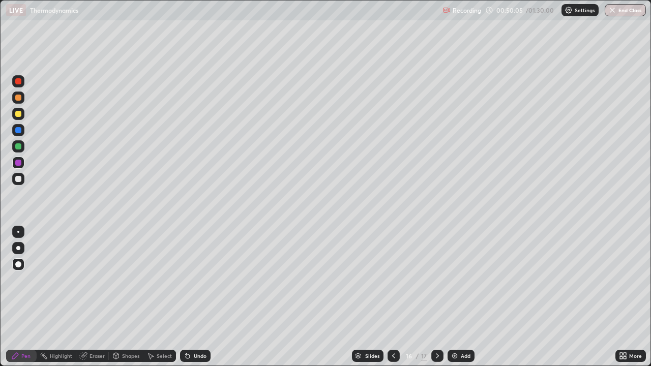
click at [436, 297] on icon at bounding box center [437, 356] width 8 height 8
click at [127, 297] on div "Shapes" at bounding box center [130, 356] width 17 height 5
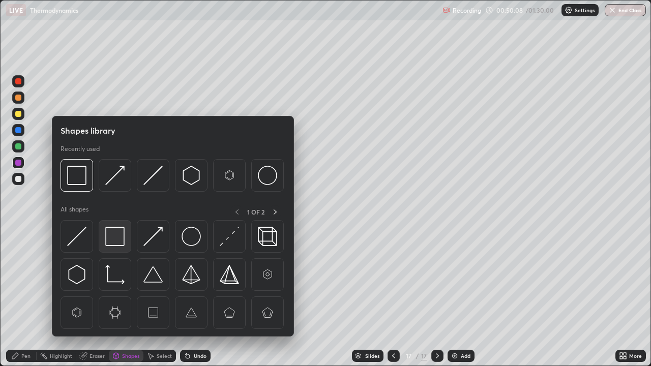
click at [116, 238] on img at bounding box center [114, 236] width 19 height 19
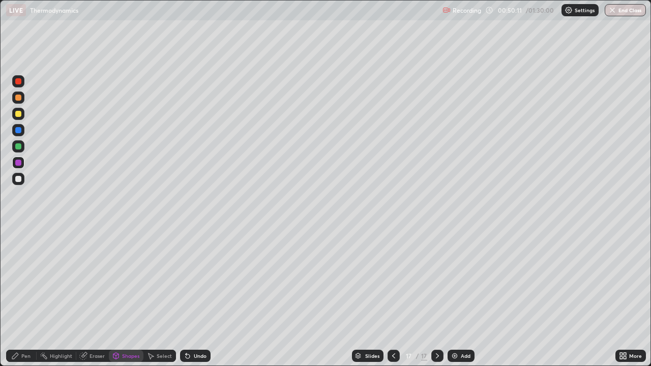
click at [26, 297] on div "Pen" at bounding box center [21, 356] width 31 height 12
click at [20, 145] on div at bounding box center [18, 146] width 6 height 6
click at [393, 297] on icon at bounding box center [394, 356] width 8 height 8
click at [132, 297] on div "Shapes" at bounding box center [130, 356] width 17 height 5
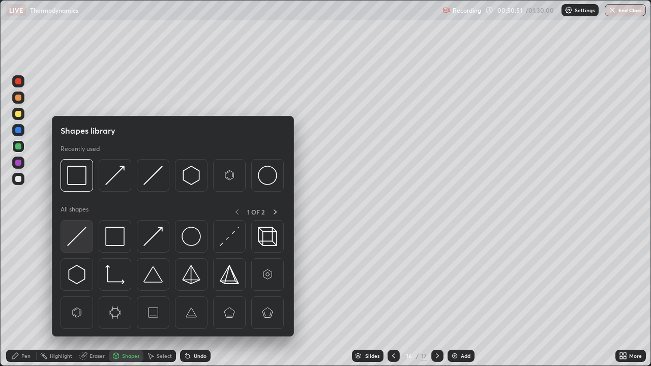
click at [83, 237] on img at bounding box center [76, 236] width 19 height 19
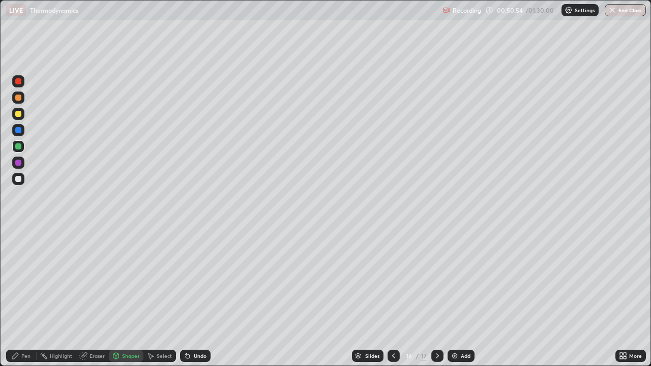
click at [23, 297] on div "Pen" at bounding box center [25, 356] width 9 height 5
click at [436, 297] on icon at bounding box center [437, 356] width 8 height 8
click at [397, 297] on div at bounding box center [394, 356] width 12 height 12
click at [439, 297] on icon at bounding box center [437, 356] width 8 height 8
click at [394, 297] on icon at bounding box center [394, 356] width 8 height 8
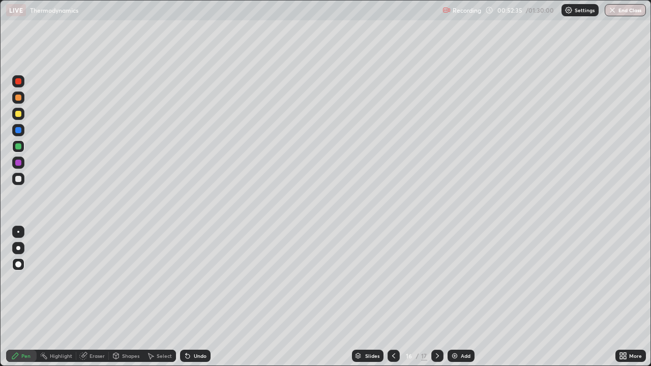
click at [441, 297] on div at bounding box center [437, 356] width 12 height 12
click at [465, 297] on div "Add" at bounding box center [466, 356] width 10 height 5
click at [19, 130] on div at bounding box center [18, 130] width 6 height 6
click at [95, 297] on div "Eraser" at bounding box center [97, 356] width 15 height 5
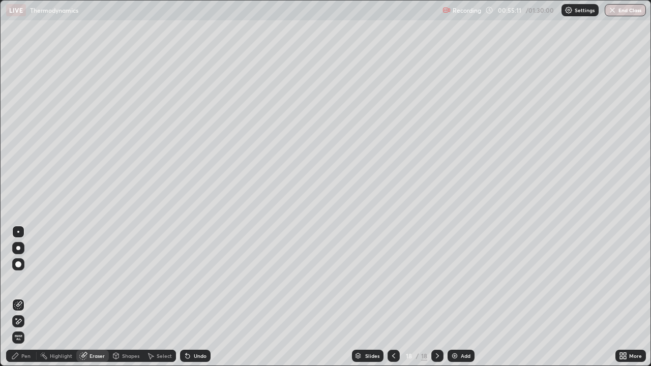
click at [21, 297] on div "Pen" at bounding box center [21, 356] width 31 height 12
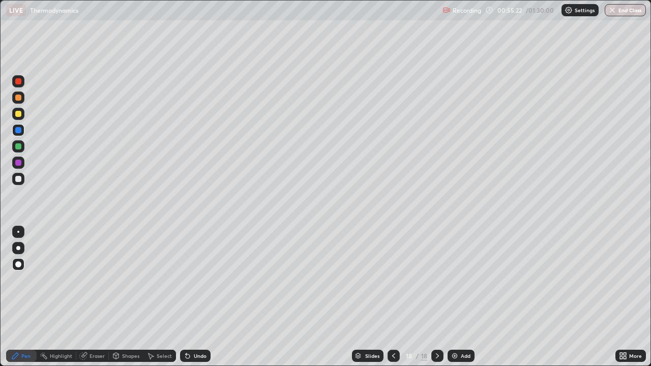
click at [190, 297] on icon at bounding box center [188, 356] width 8 height 8
click at [193, 297] on div "Undo" at bounding box center [195, 356] width 31 height 12
click at [194, 297] on div "Undo" at bounding box center [200, 356] width 13 height 5
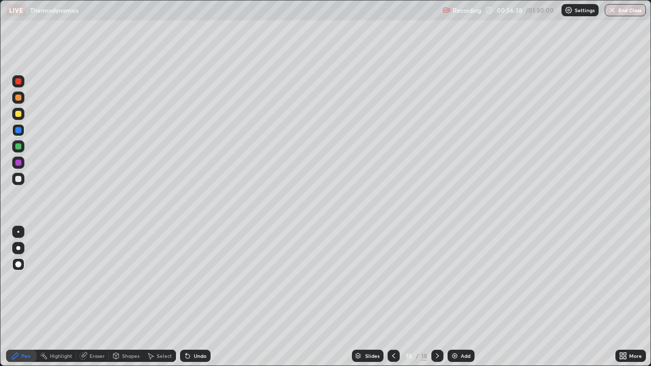
click at [160, 297] on div "Select" at bounding box center [164, 356] width 15 height 5
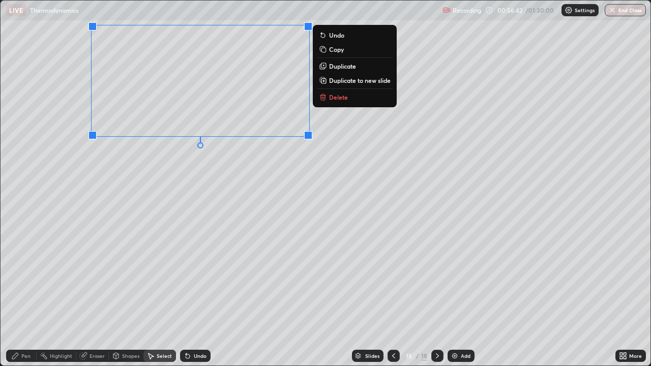
click at [202, 297] on div "Undo" at bounding box center [200, 356] width 13 height 5
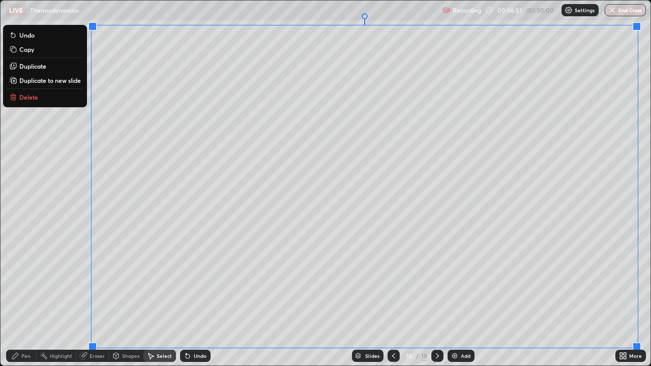
click at [48, 79] on p "Duplicate to new slide" at bounding box center [50, 80] width 62 height 8
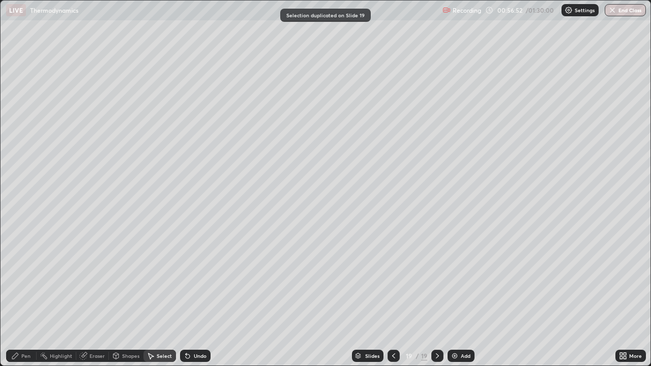
click at [393, 297] on icon at bounding box center [393, 356] width 3 height 5
click at [393, 297] on icon at bounding box center [394, 356] width 8 height 8
click at [435, 297] on icon at bounding box center [437, 356] width 8 height 8
click at [24, 297] on div "Pen" at bounding box center [25, 356] width 9 height 5
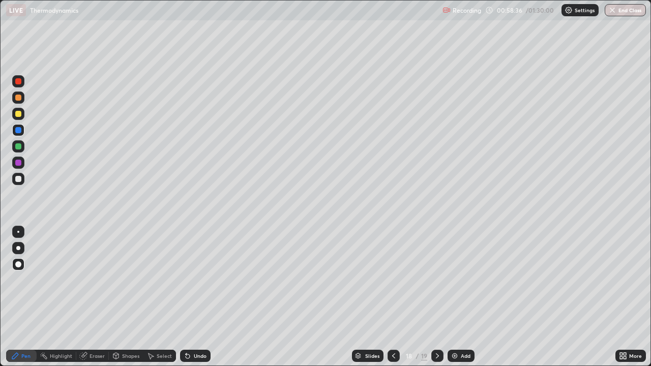
click at [22, 118] on div at bounding box center [18, 114] width 12 height 12
click at [453, 297] on img at bounding box center [455, 356] width 8 height 8
click at [392, 297] on icon at bounding box center [393, 356] width 8 height 8
click at [437, 297] on icon at bounding box center [438, 356] width 8 height 8
click at [393, 297] on icon at bounding box center [393, 356] width 3 height 5
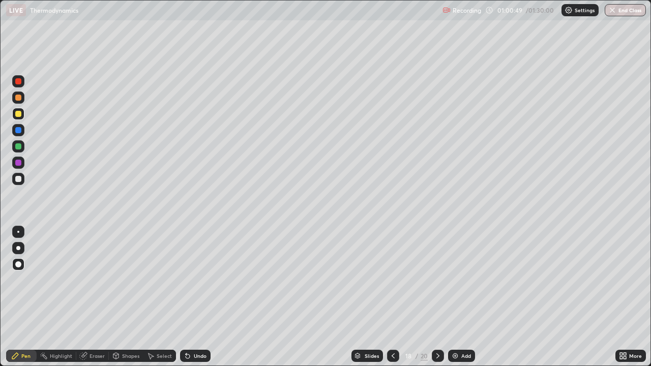
click at [442, 297] on div at bounding box center [438, 356] width 12 height 20
click at [392, 297] on icon at bounding box center [393, 356] width 8 height 8
click at [441, 297] on icon at bounding box center [438, 356] width 8 height 8
click at [440, 297] on div at bounding box center [438, 356] width 12 height 12
click at [455, 297] on img at bounding box center [455, 356] width 8 height 8
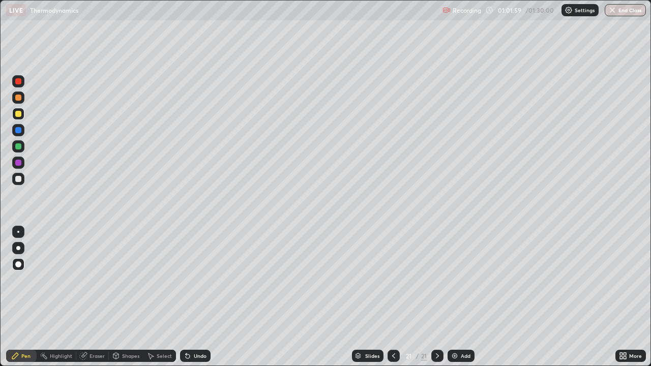
click at [391, 297] on icon at bounding box center [394, 356] width 8 height 8
click at [393, 297] on icon at bounding box center [394, 356] width 8 height 8
click at [394, 297] on div at bounding box center [394, 356] width 12 height 12
click at [437, 297] on icon at bounding box center [437, 356] width 8 height 8
click at [441, 297] on div at bounding box center [437, 356] width 12 height 20
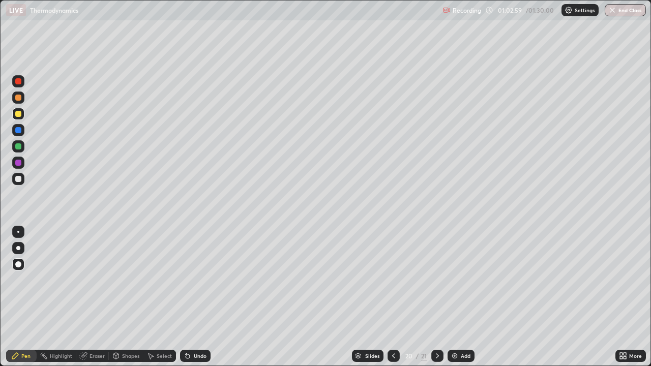
click at [437, 297] on icon at bounding box center [437, 356] width 8 height 8
click at [395, 297] on icon at bounding box center [394, 356] width 8 height 8
click at [393, 297] on icon at bounding box center [394, 356] width 8 height 8
click at [436, 297] on icon at bounding box center [437, 356] width 8 height 8
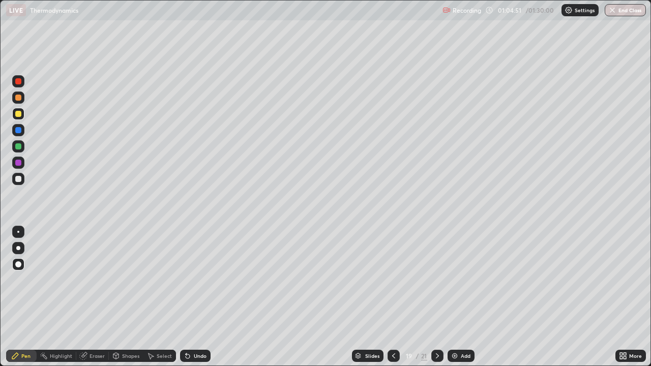
click at [439, 297] on div at bounding box center [437, 356] width 12 height 12
click at [435, 297] on div at bounding box center [437, 356] width 12 height 12
click at [464, 297] on div "Add" at bounding box center [466, 356] width 10 height 5
click at [130, 297] on div "Shapes" at bounding box center [130, 356] width 17 height 5
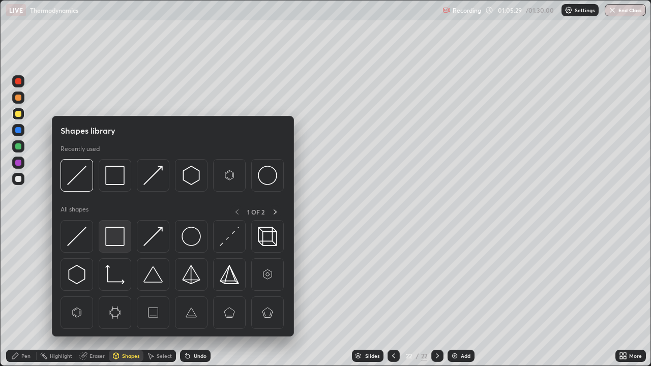
click at [117, 241] on img at bounding box center [114, 236] width 19 height 19
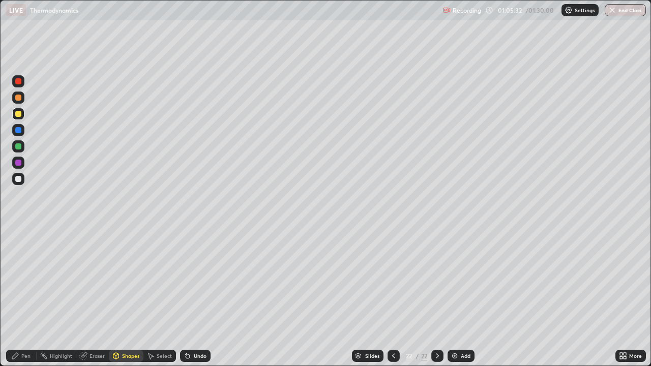
click at [28, 297] on div "Pen" at bounding box center [21, 356] width 31 height 12
click at [19, 112] on div at bounding box center [18, 114] width 6 height 6
click at [19, 99] on div at bounding box center [18, 98] width 6 height 6
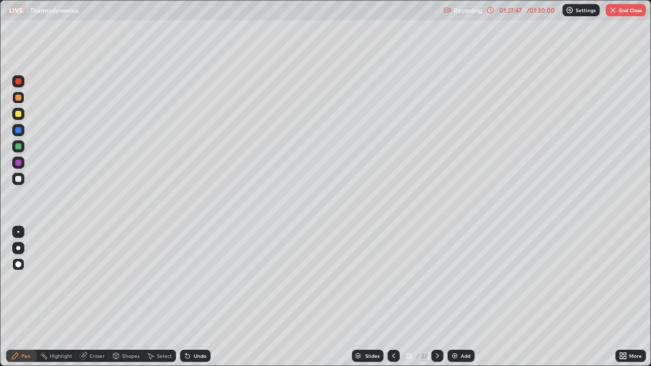
click at [631, 13] on button "End Class" at bounding box center [626, 10] width 40 height 12
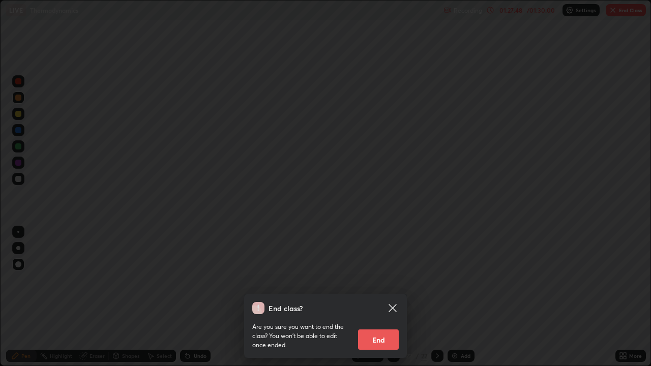
click at [383, 297] on button "End" at bounding box center [378, 340] width 41 height 20
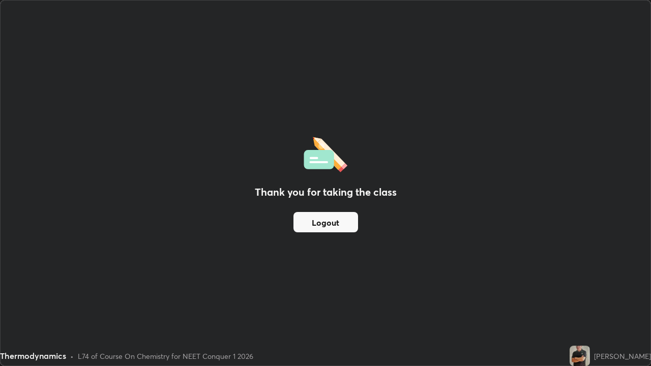
click at [331, 223] on button "Logout" at bounding box center [326, 222] width 65 height 20
